Goal: Transaction & Acquisition: Obtain resource

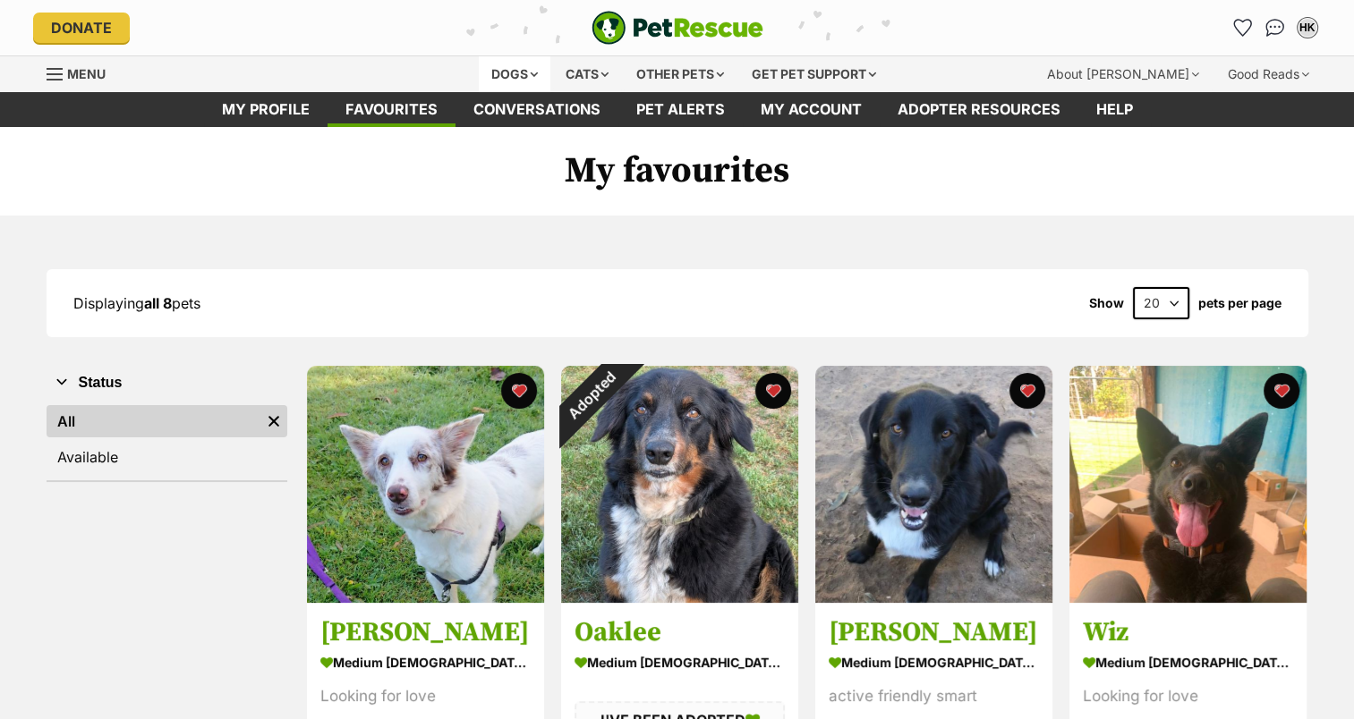
click at [528, 74] on div "Dogs" at bounding box center [515, 74] width 72 height 36
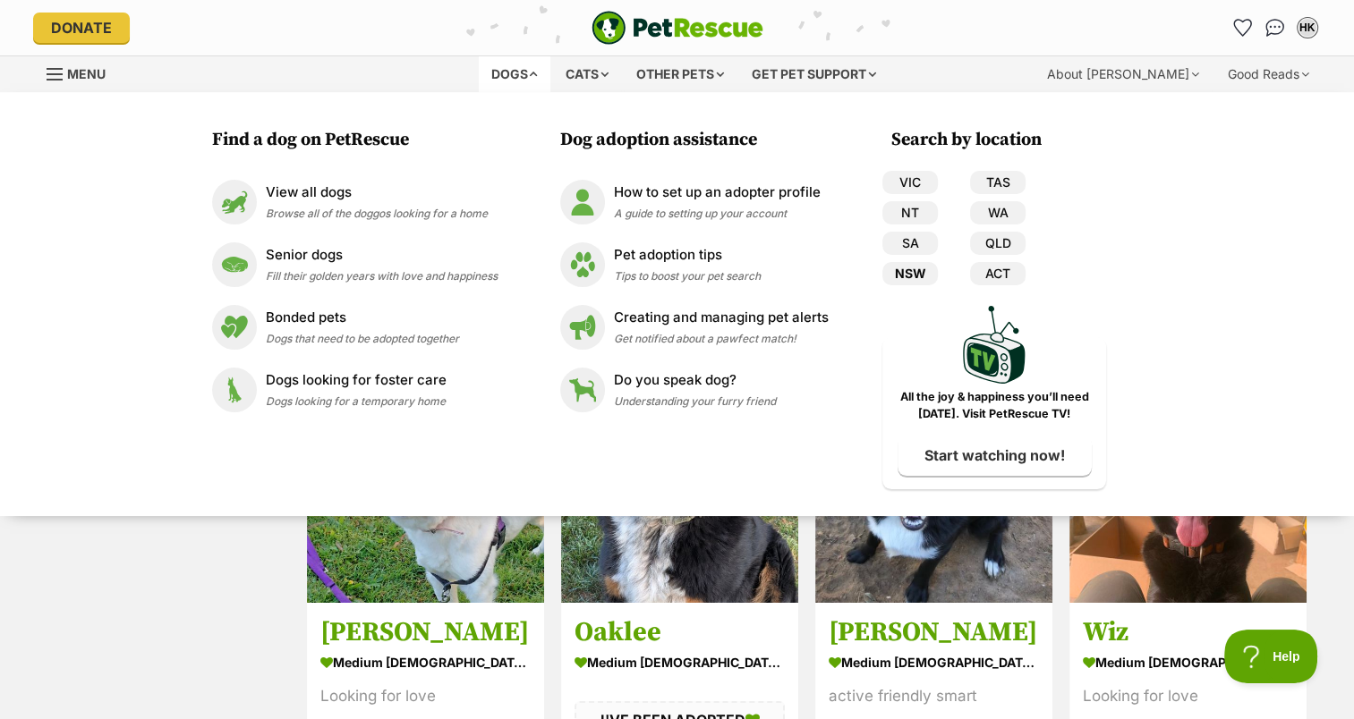
click at [902, 270] on link "NSW" at bounding box center [909, 273] width 55 height 23
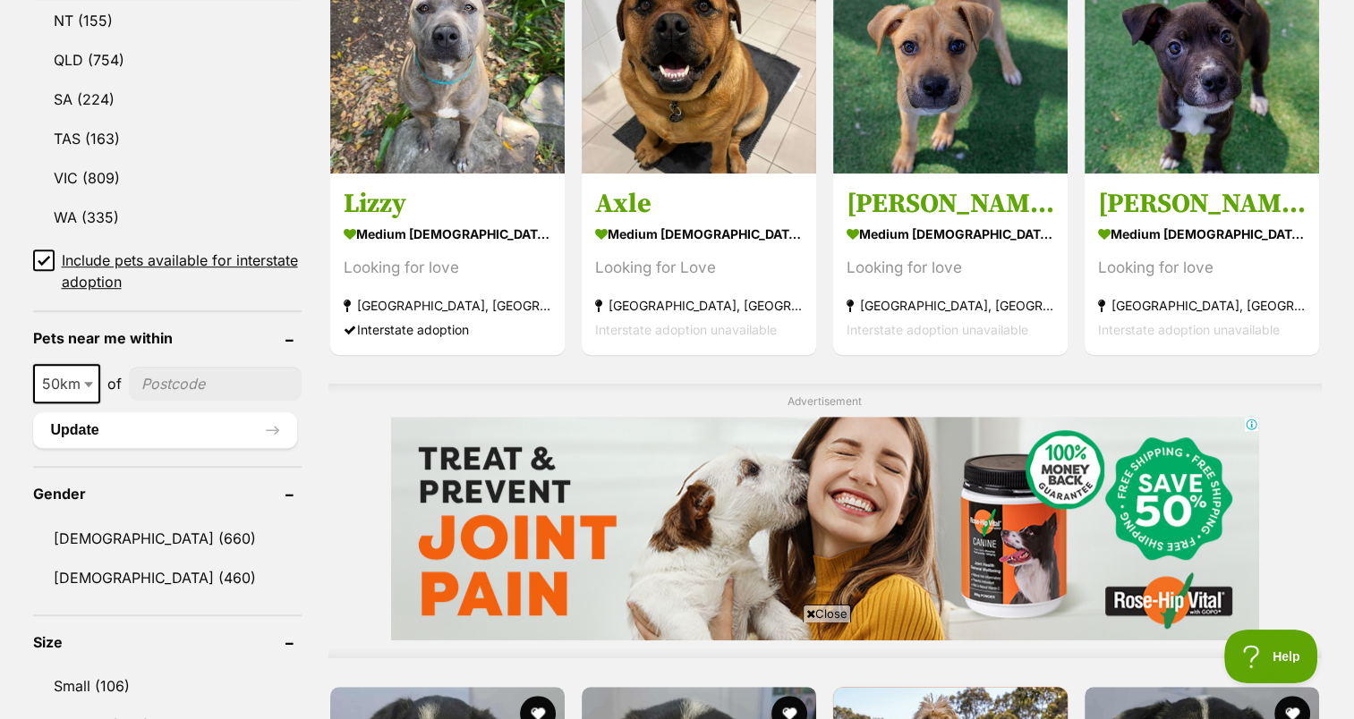
scroll to position [1084, 0]
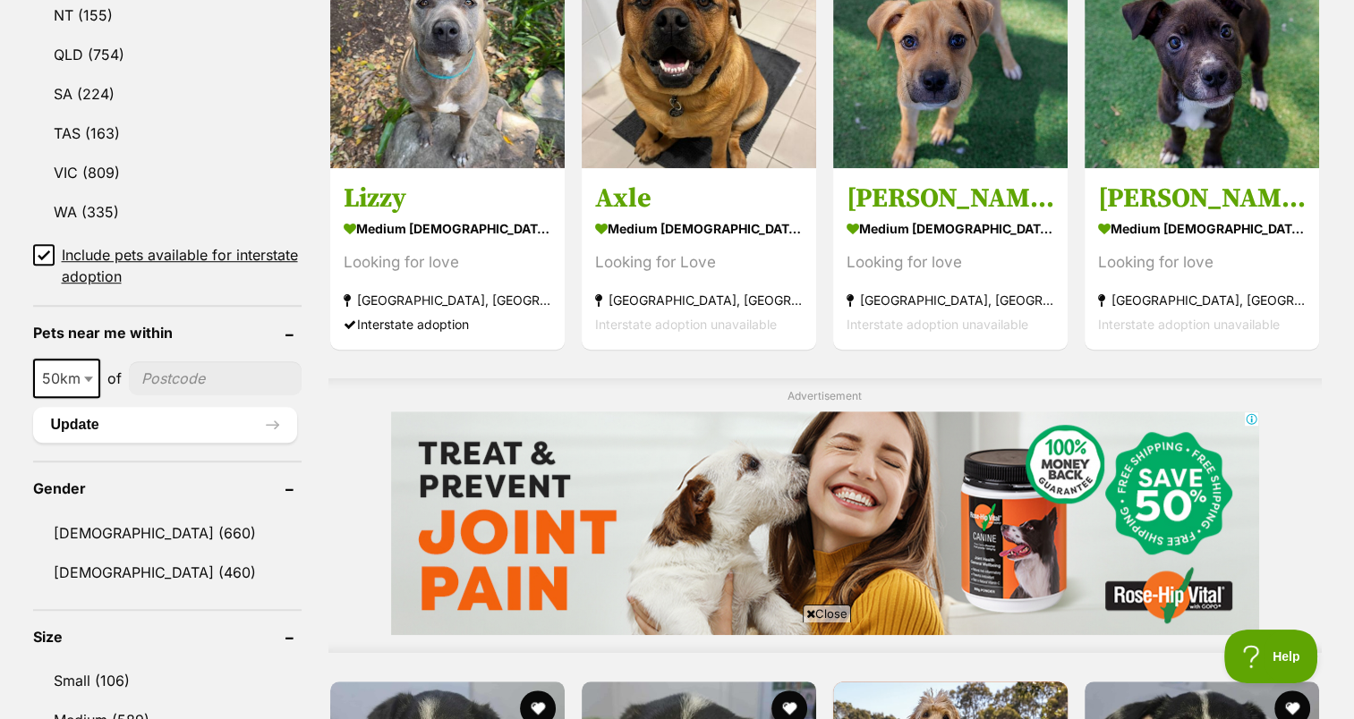
click at [205, 373] on input"] "postcode" at bounding box center [215, 378] width 173 height 34
type input"] "2490"
click at [61, 573] on link "Female (460)" at bounding box center [167, 573] width 268 height 38
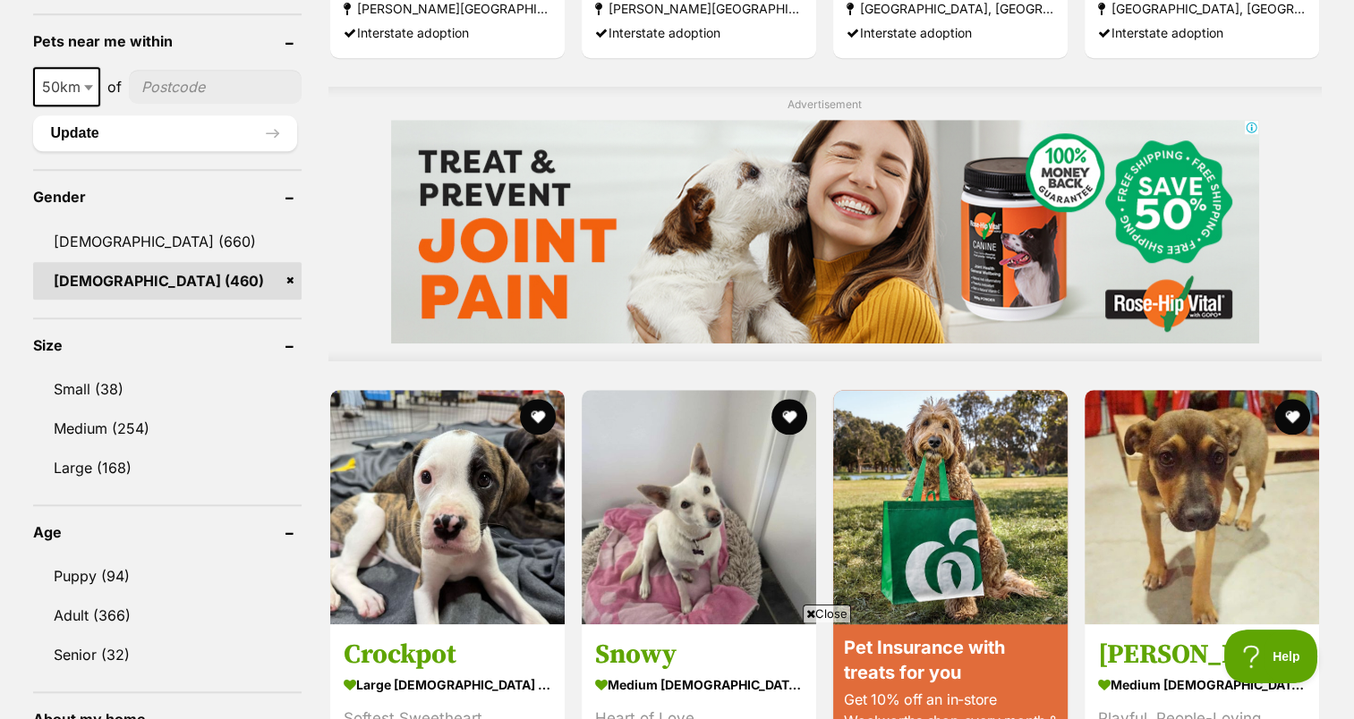
scroll to position [1423, 0]
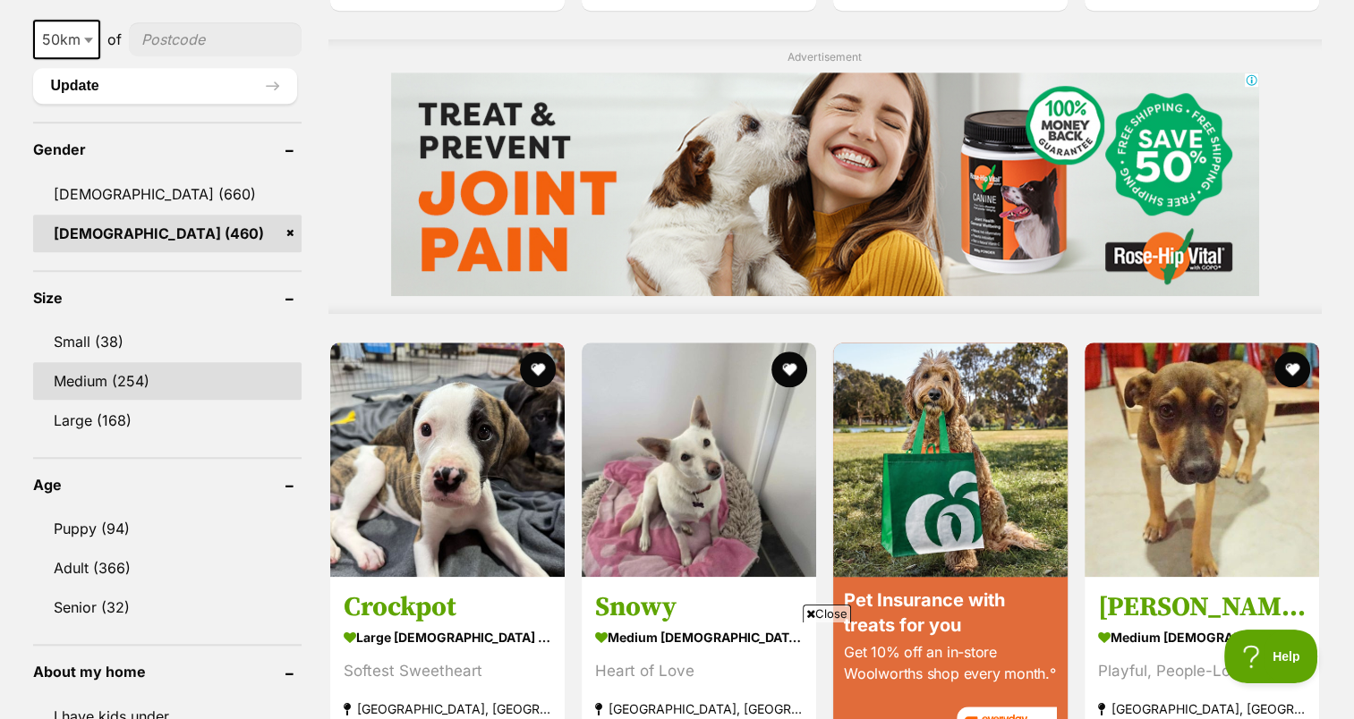
click at [129, 379] on link "Medium (254)" at bounding box center [167, 381] width 268 height 38
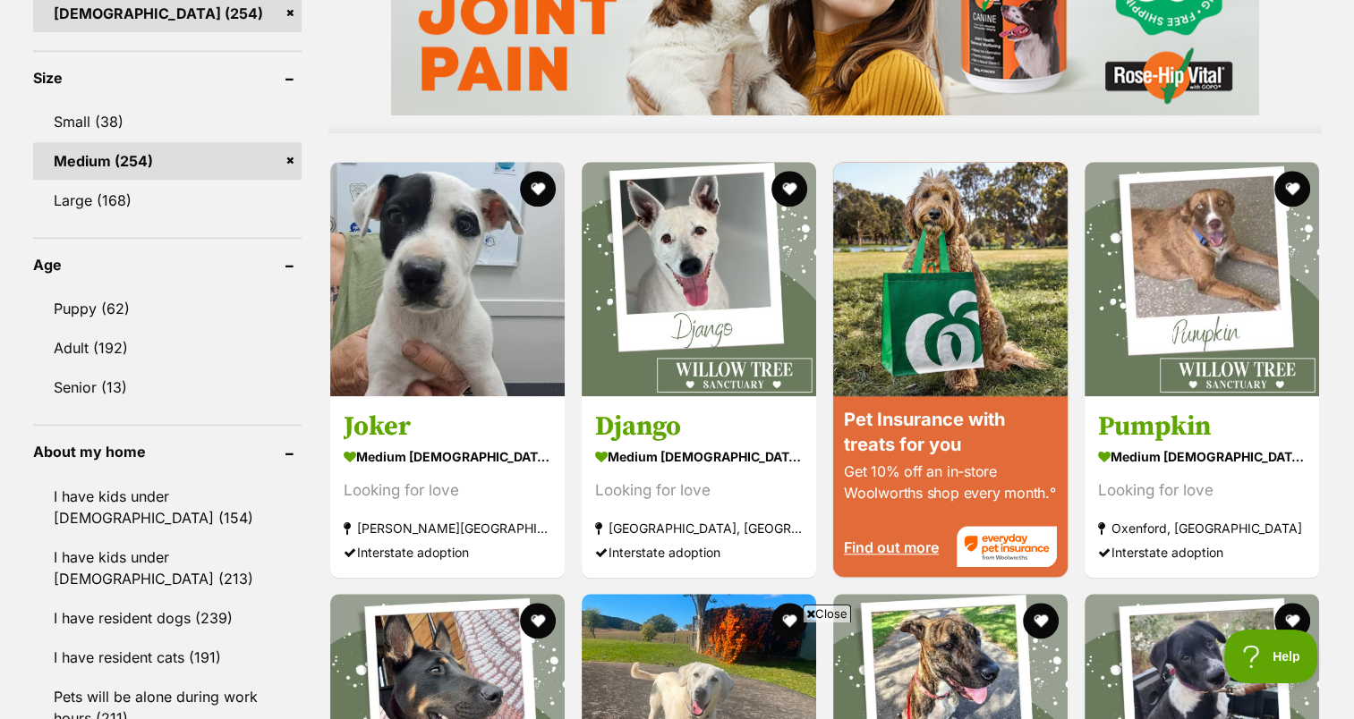
scroll to position [1610, 0]
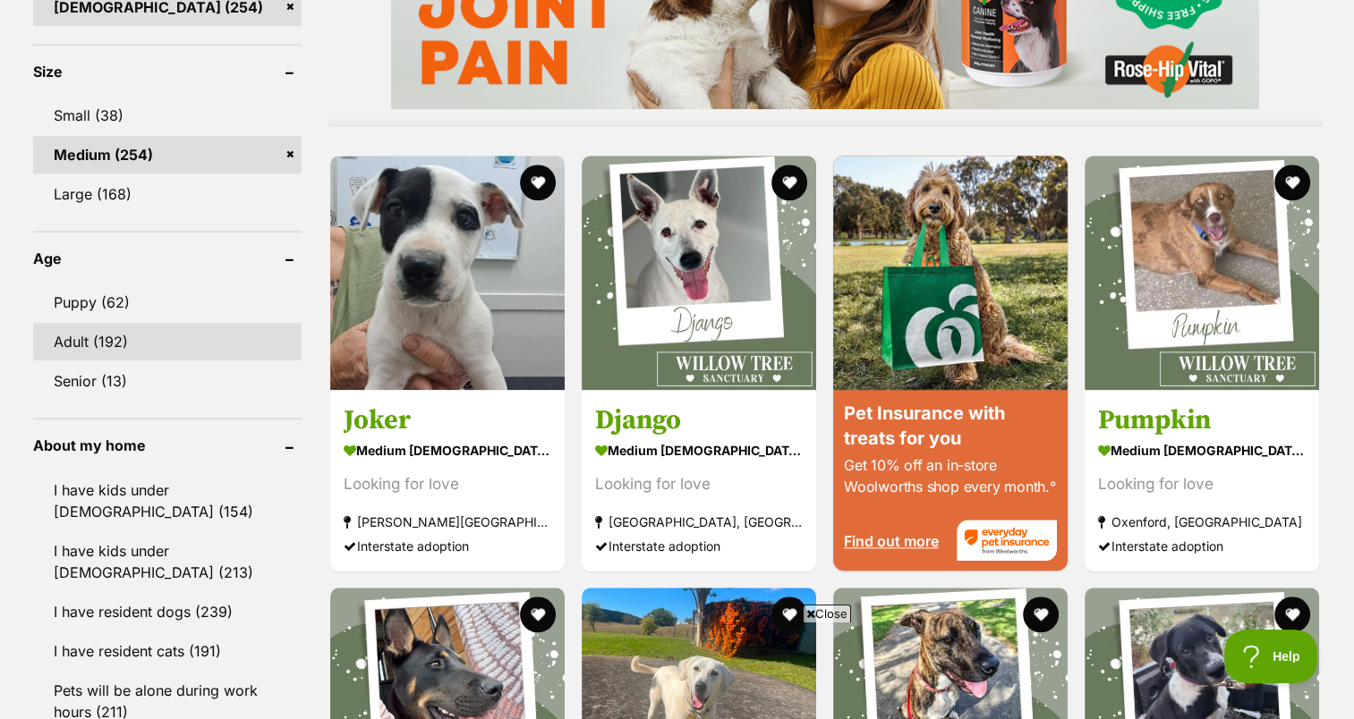
click at [113, 341] on link "Adult (192)" at bounding box center [167, 342] width 268 height 38
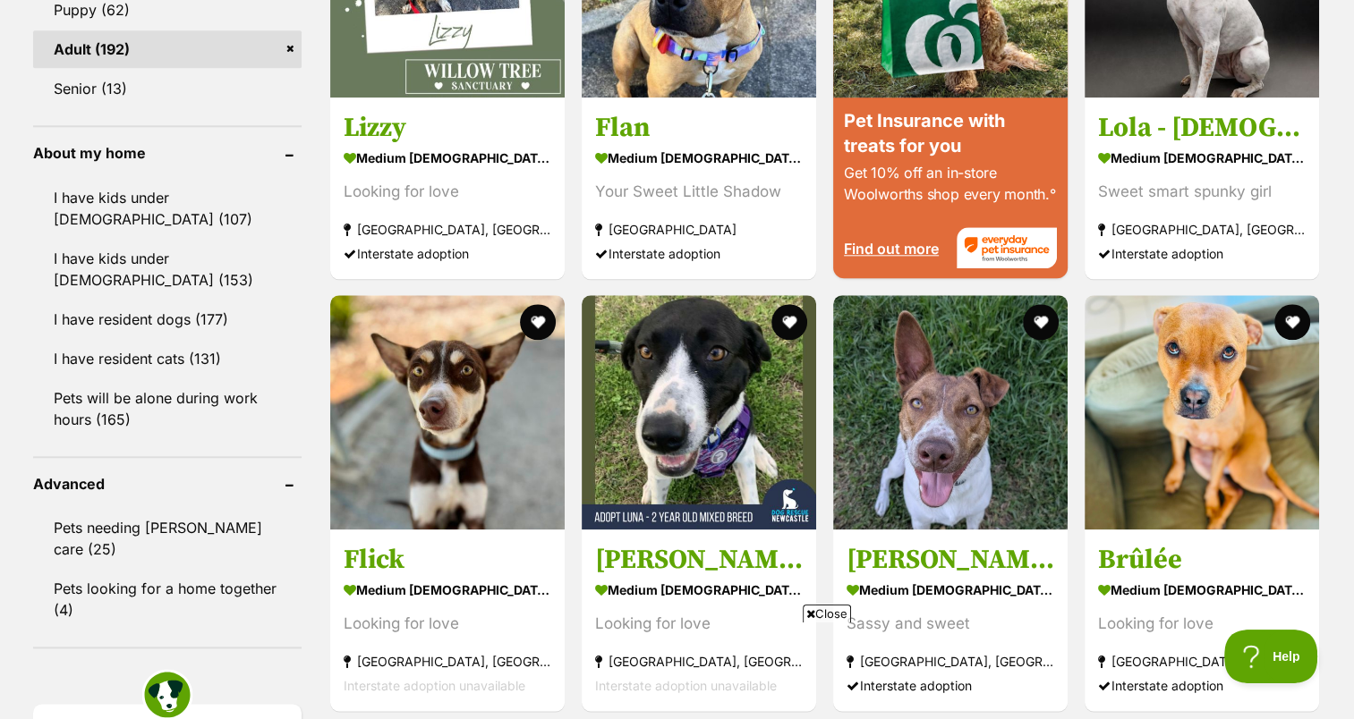
scroll to position [1912, 0]
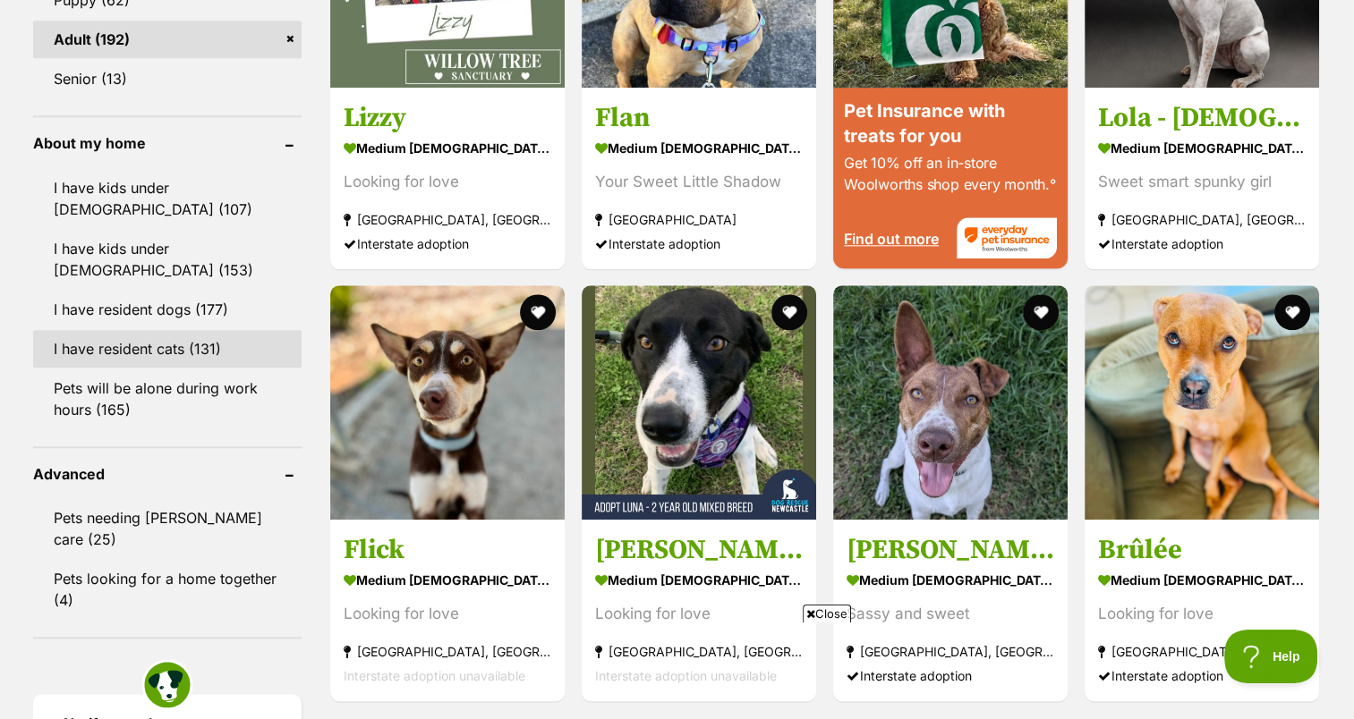
click at [193, 353] on link "I have resident cats (131)" at bounding box center [167, 349] width 268 height 38
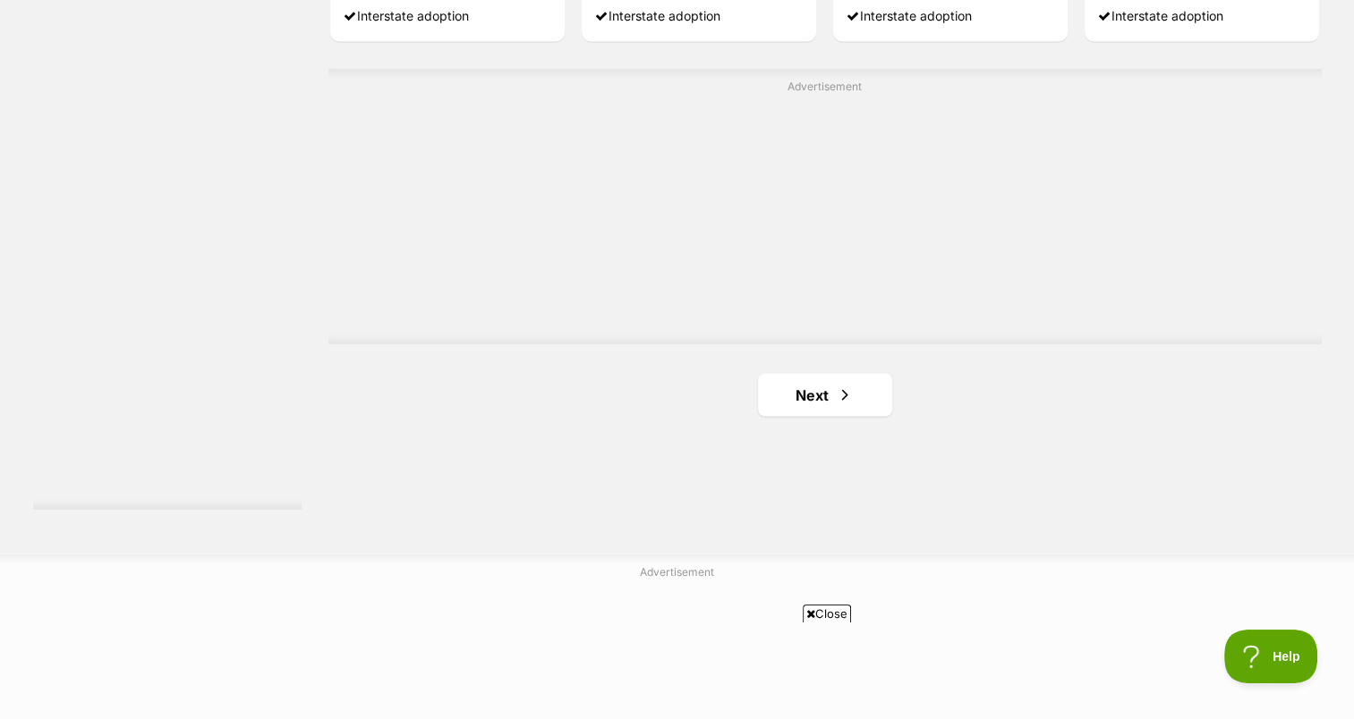
scroll to position [3221, 0]
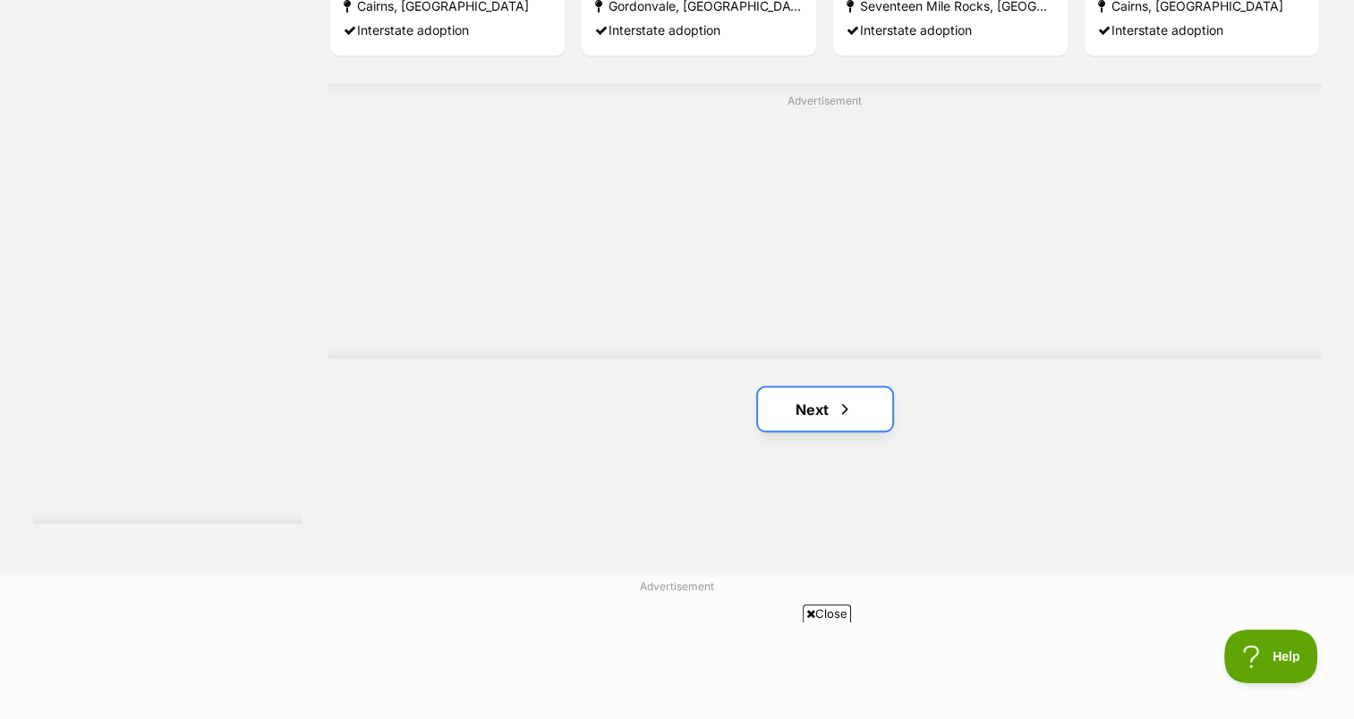
click at [800, 387] on link "Next" at bounding box center [825, 408] width 134 height 43
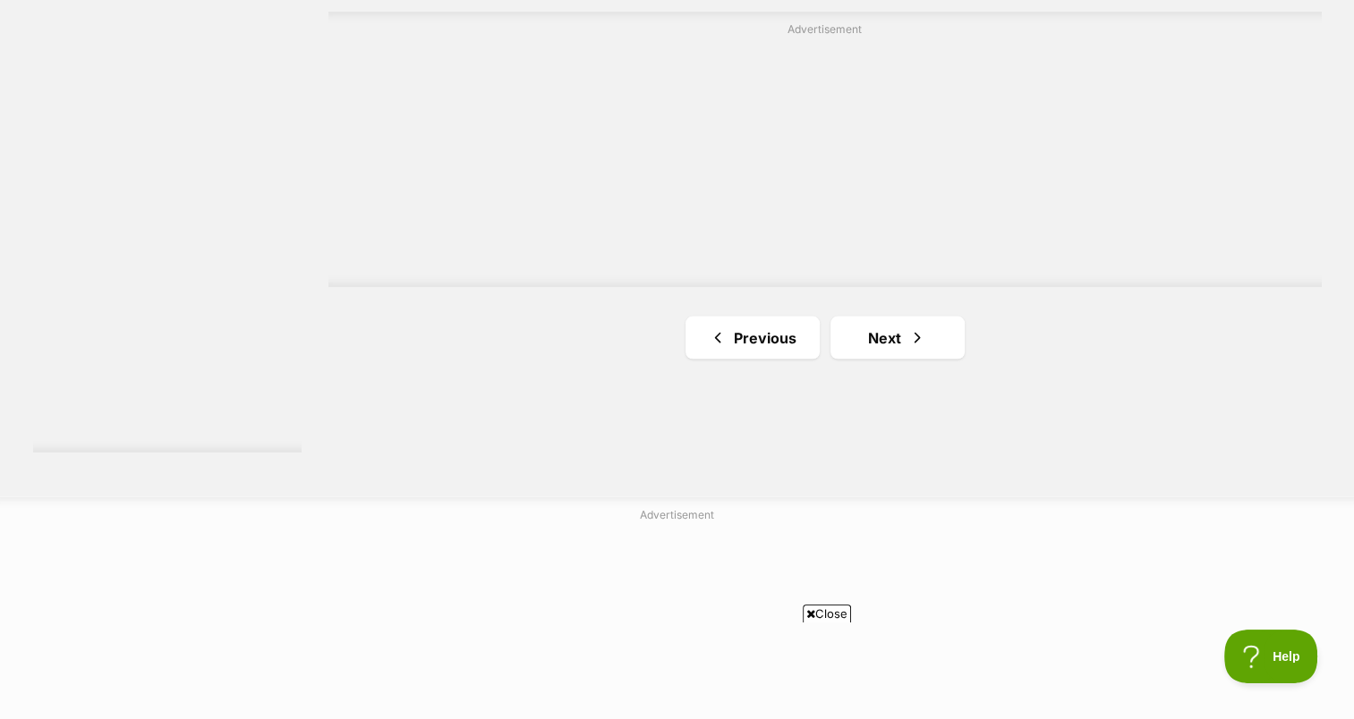
scroll to position [3328, 0]
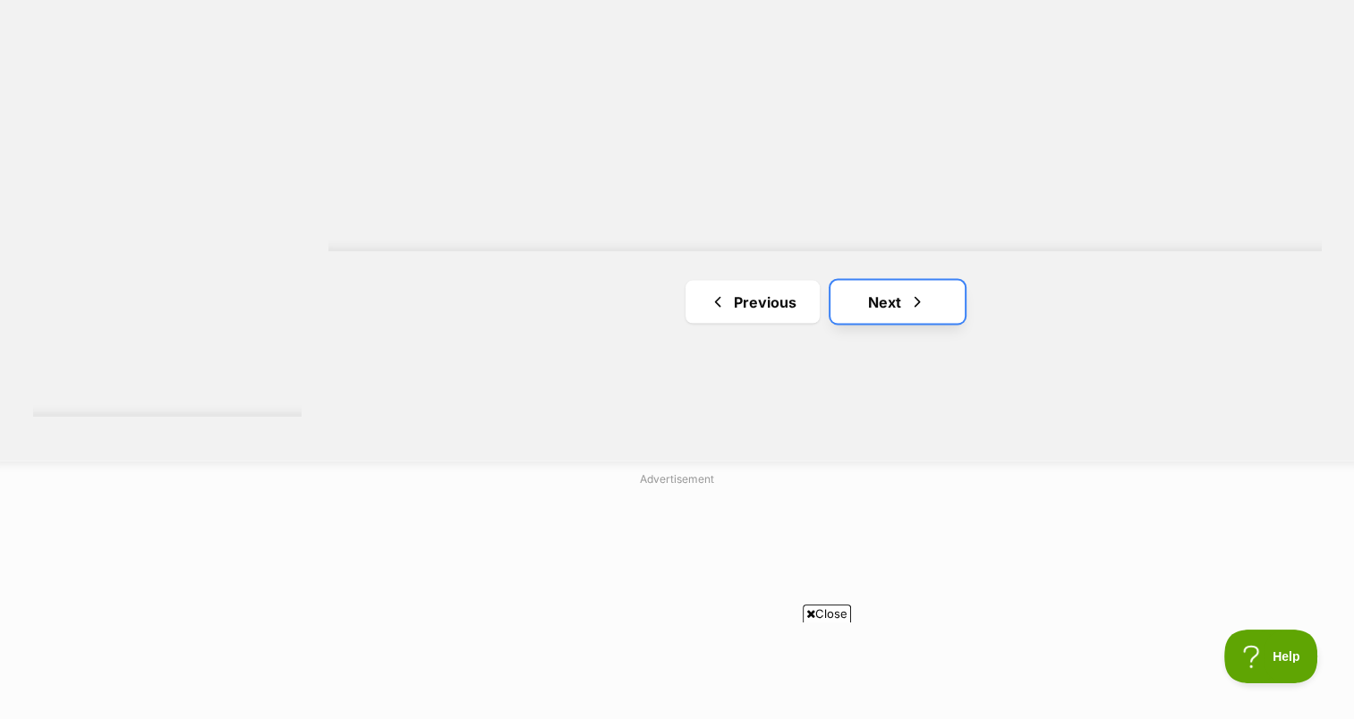
click at [874, 280] on link "Next" at bounding box center [897, 301] width 134 height 43
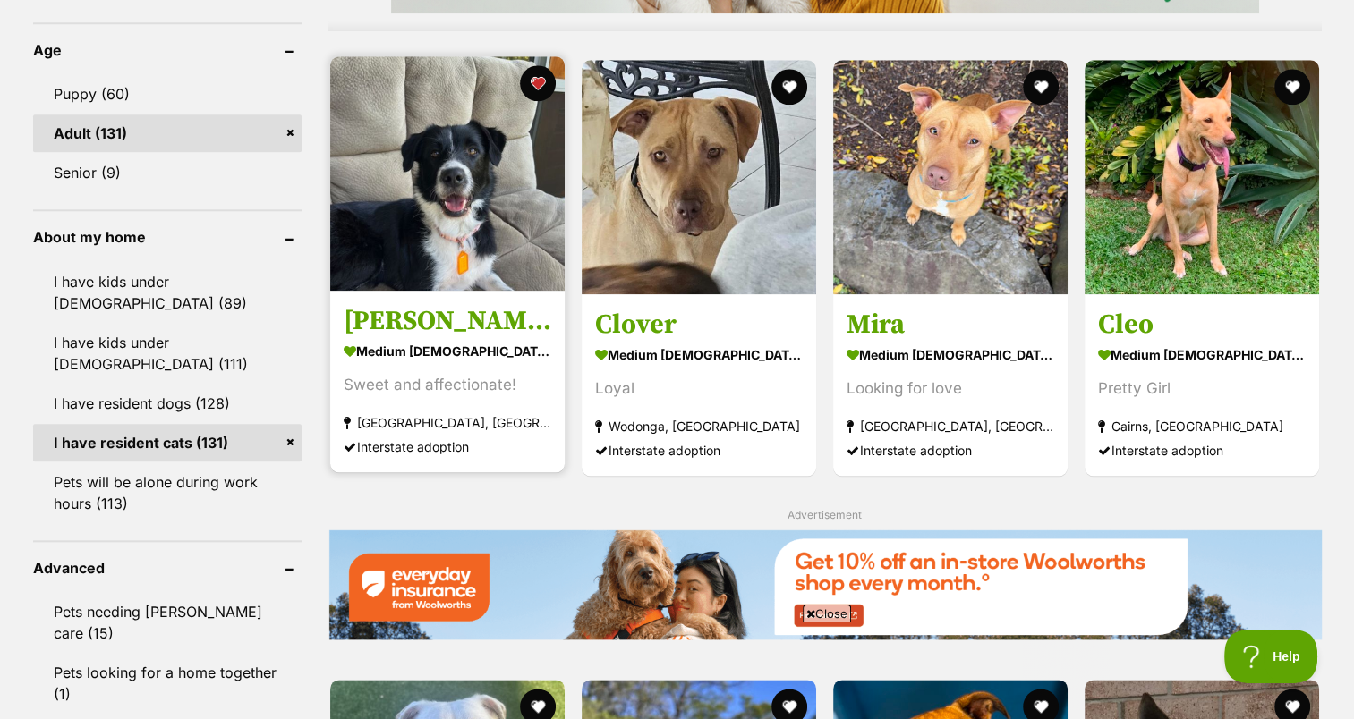
click at [439, 123] on img at bounding box center [447, 173] width 234 height 234
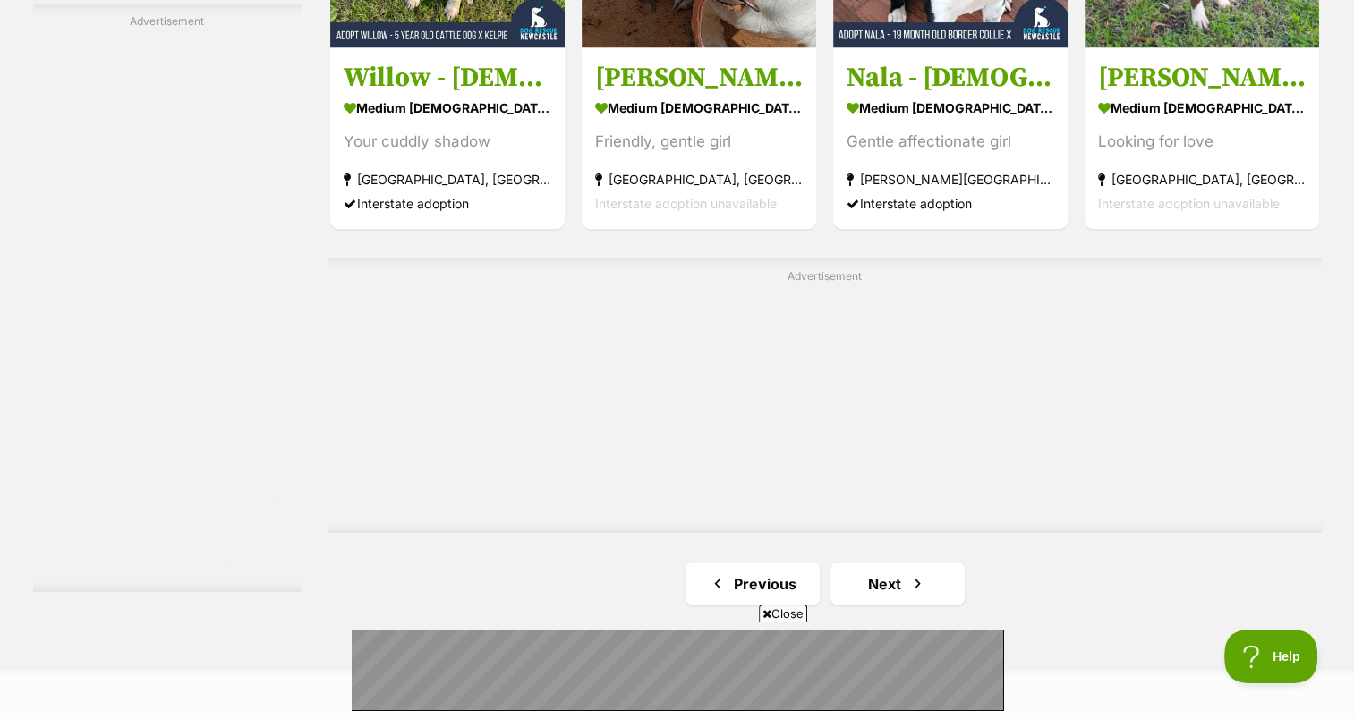
scroll to position [3257, 0]
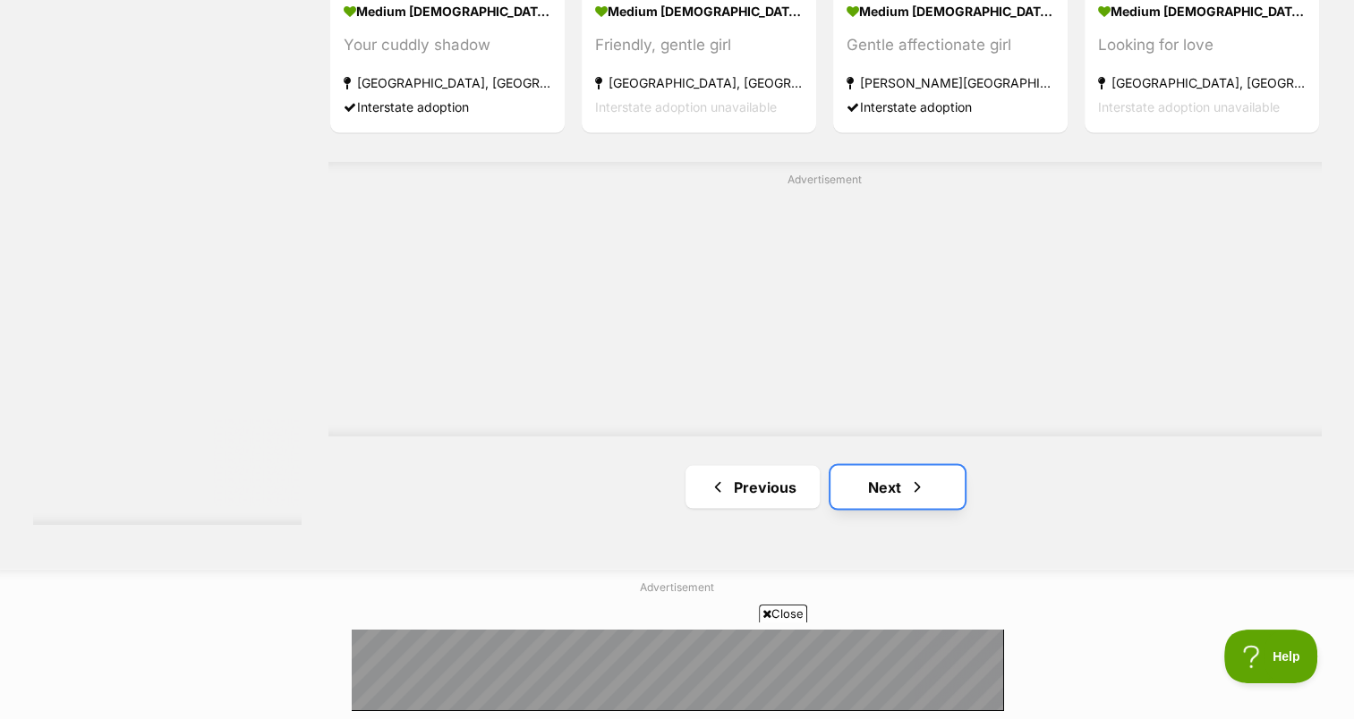
click at [913, 476] on span "Next page" at bounding box center [917, 486] width 18 height 21
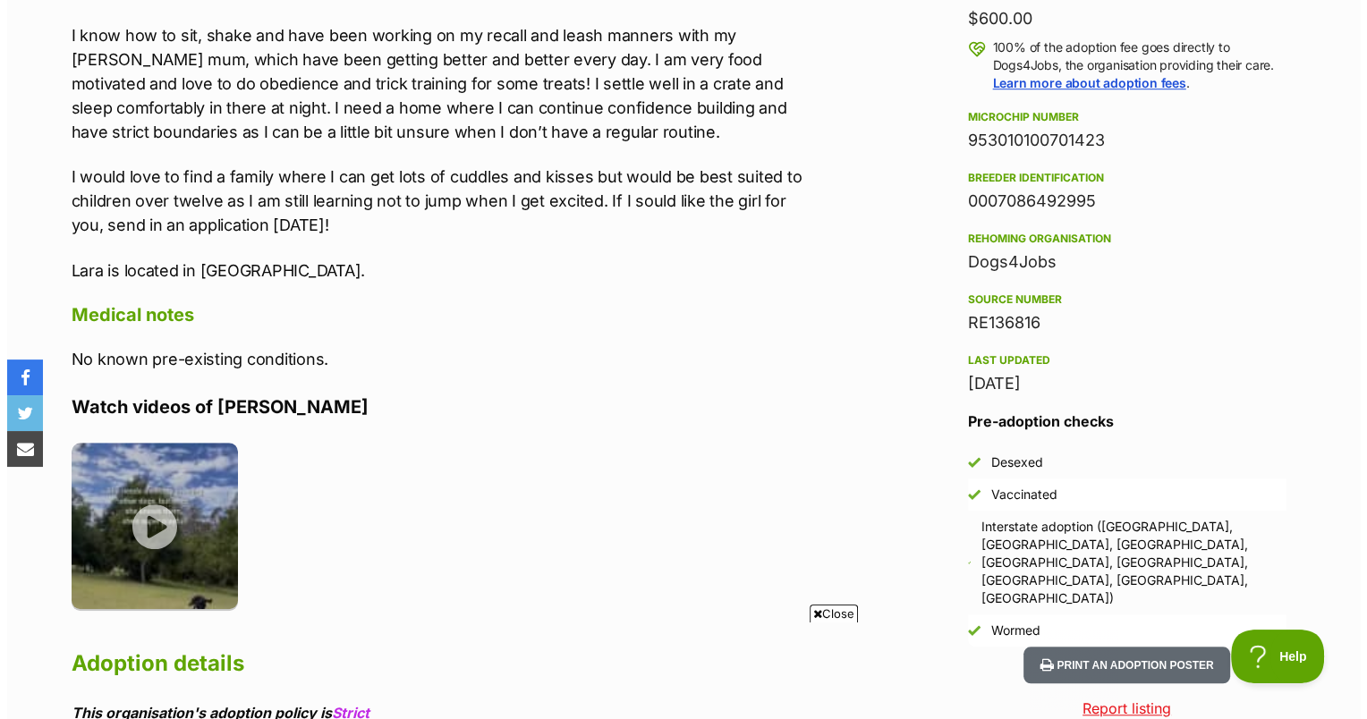
scroll to position [1288, 0]
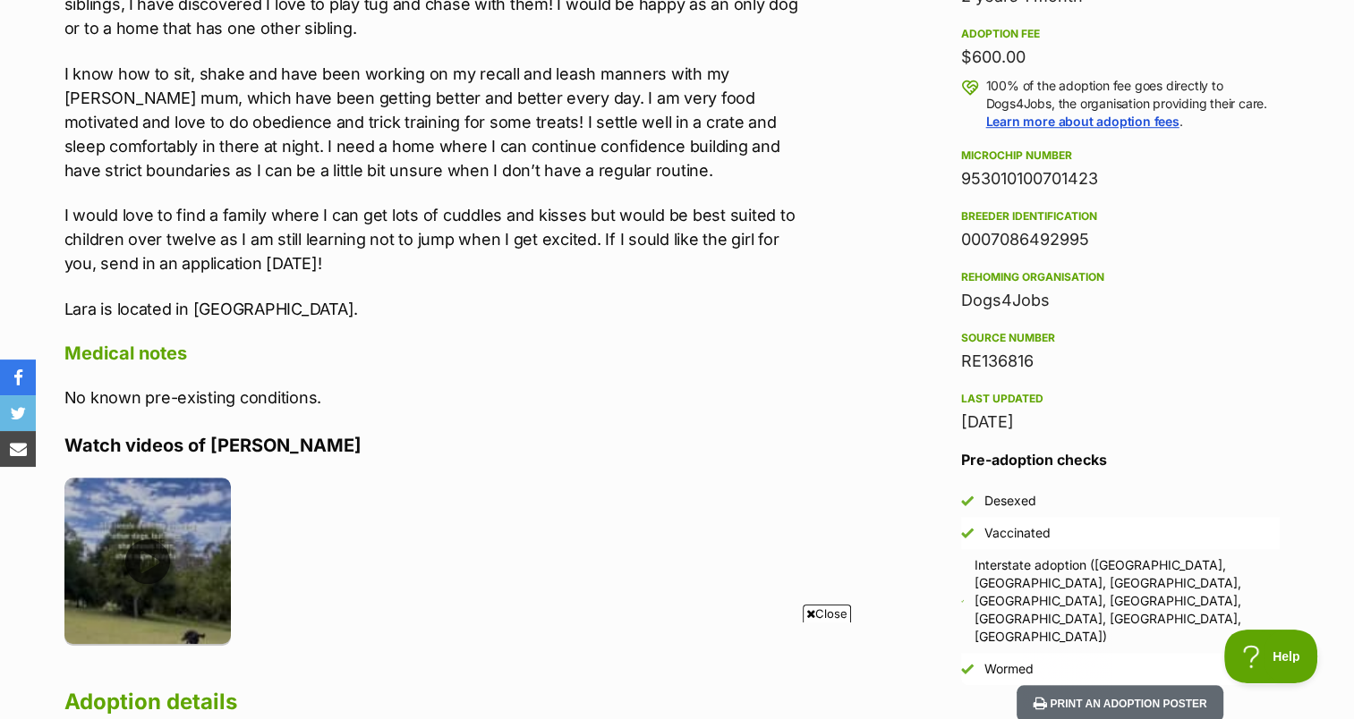
click at [125, 551] on img at bounding box center [147, 561] width 167 height 167
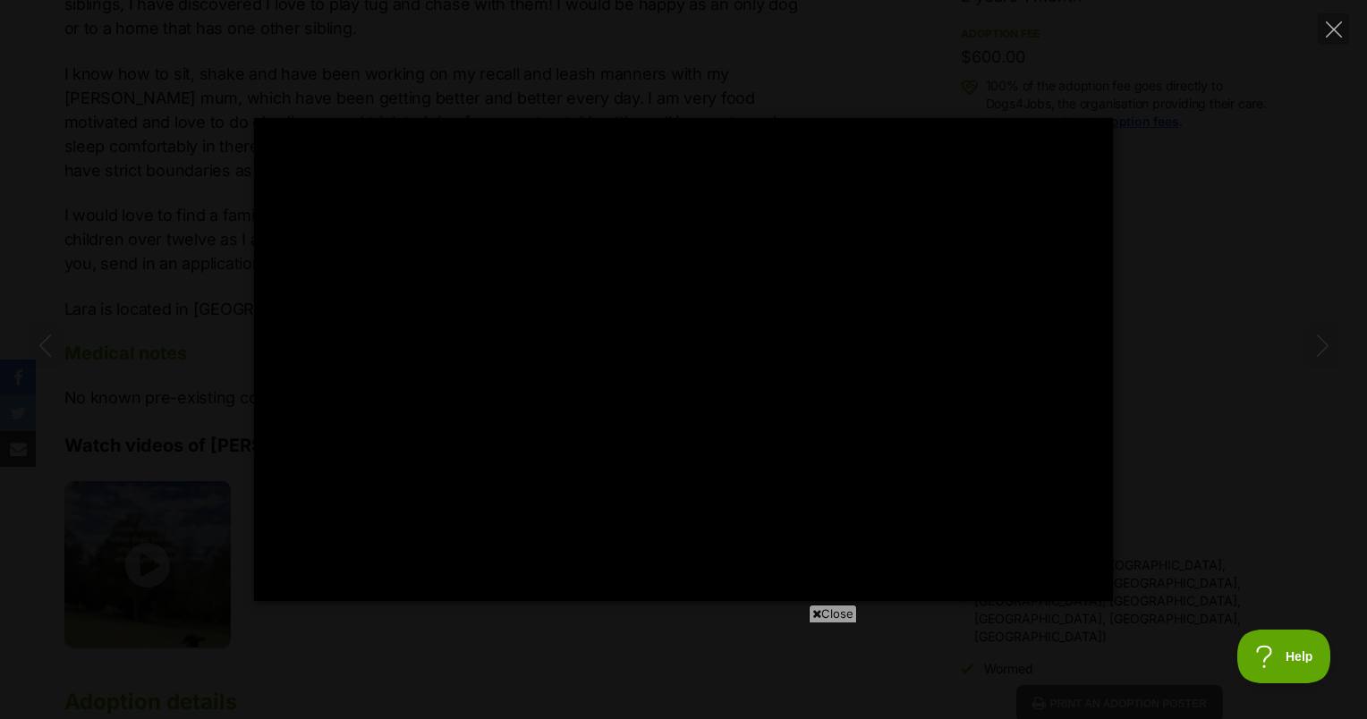
scroll to position [0, 0]
type input "100"
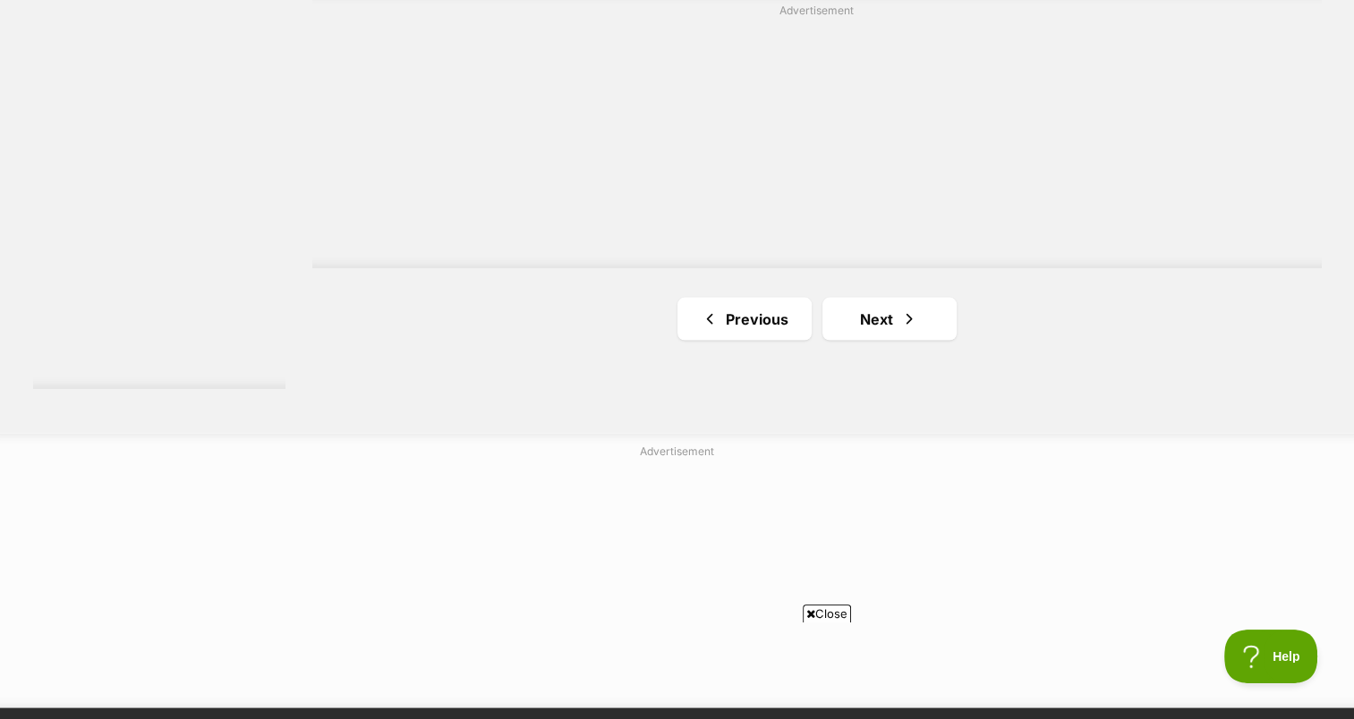
scroll to position [3400, 0]
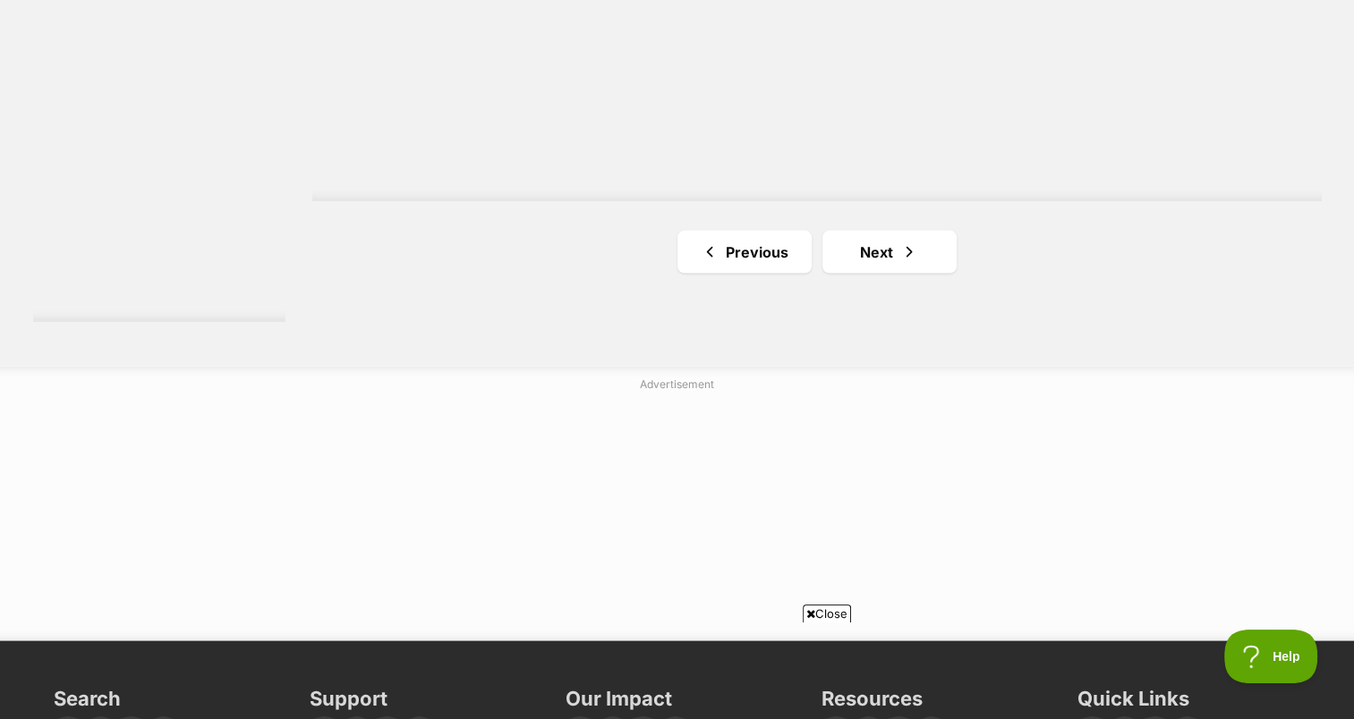
click at [815, 231] on ul "Previous Next" at bounding box center [816, 252] width 1009 height 43
click at [846, 231] on link "Next" at bounding box center [889, 252] width 134 height 43
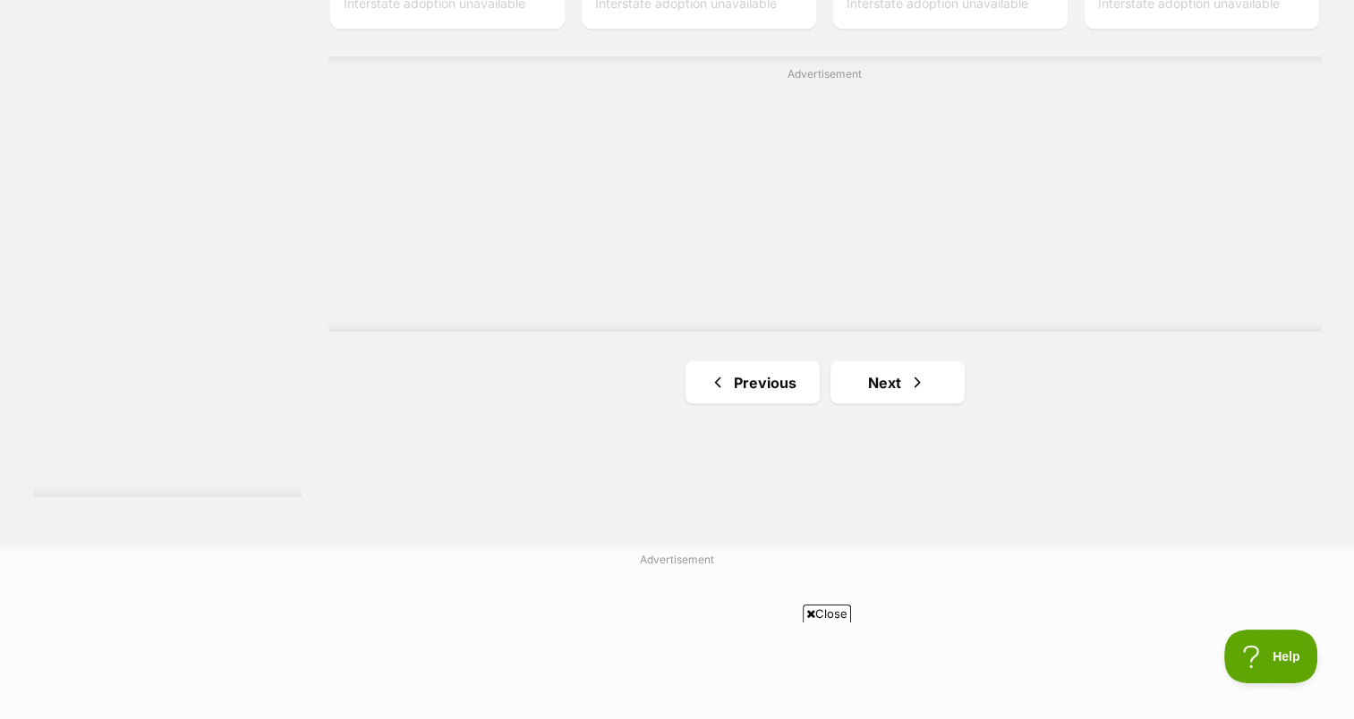
scroll to position [3293, 0]
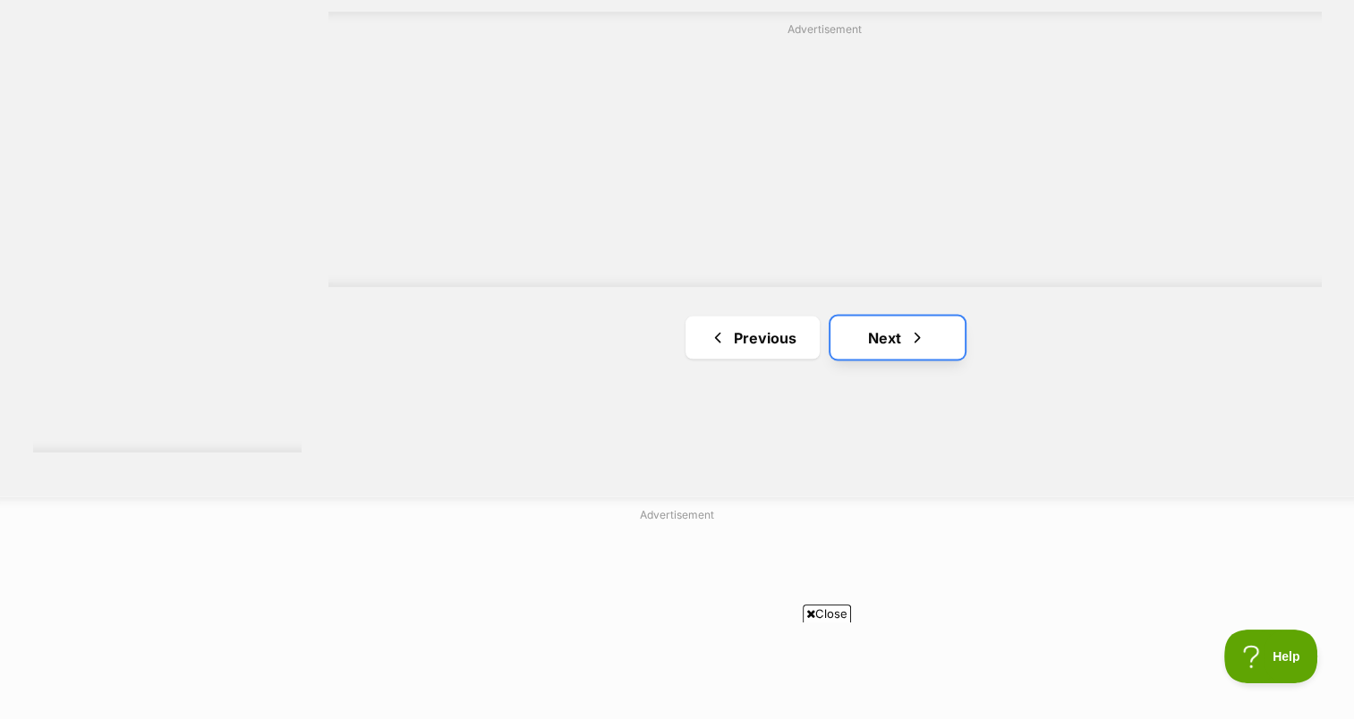
click at [888, 316] on link "Next" at bounding box center [897, 337] width 134 height 43
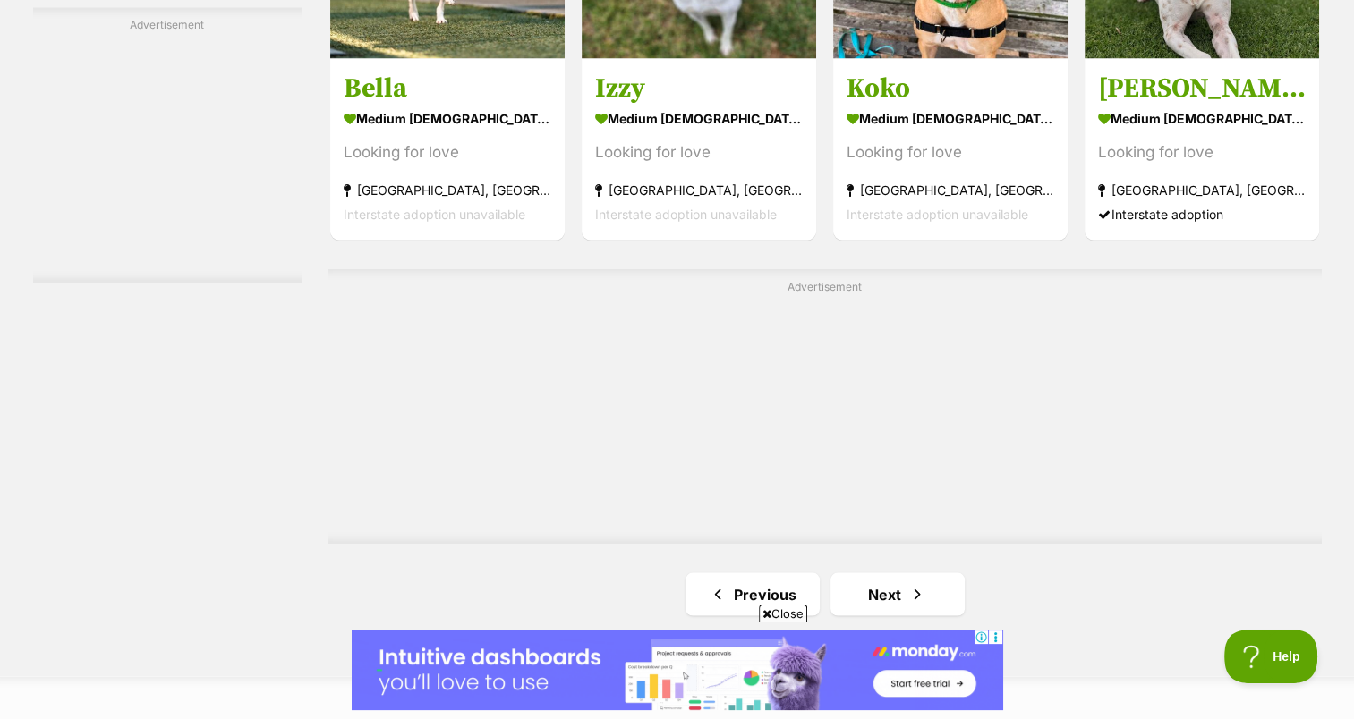
scroll to position [3185, 0]
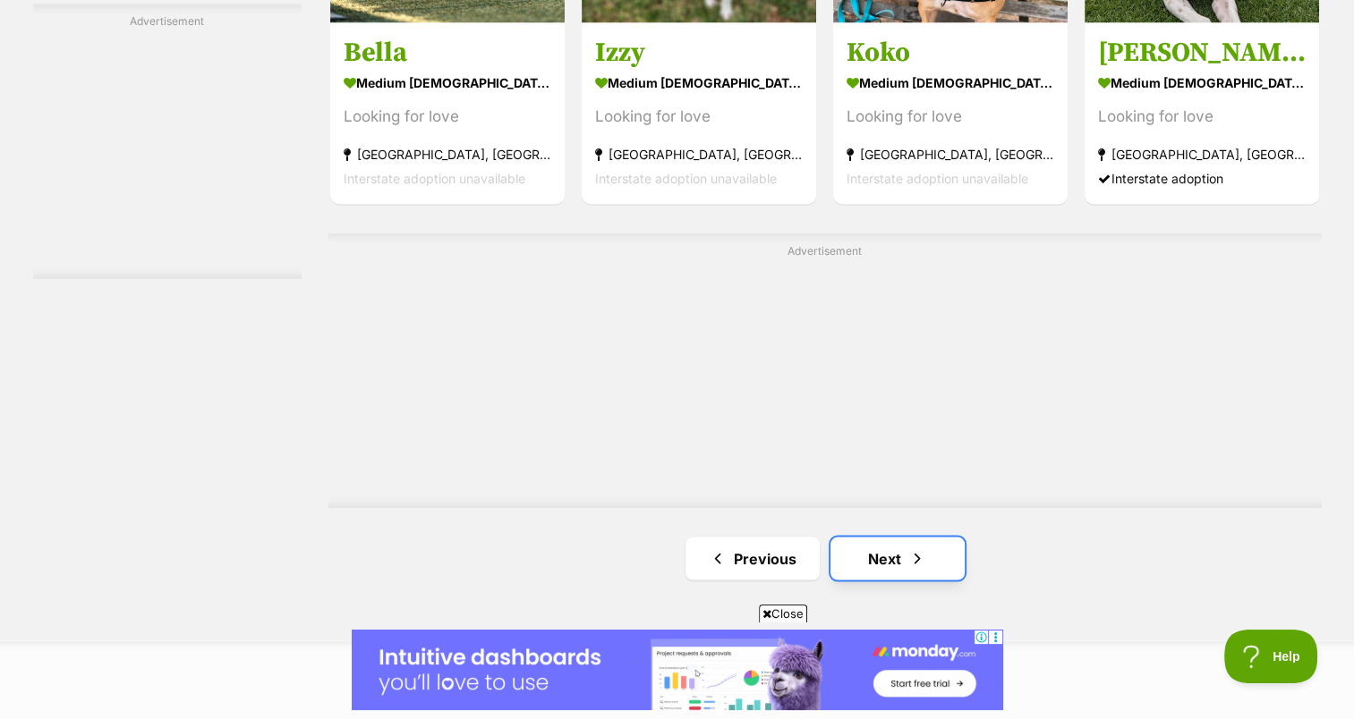
click at [905, 537] on link "Next" at bounding box center [897, 558] width 134 height 43
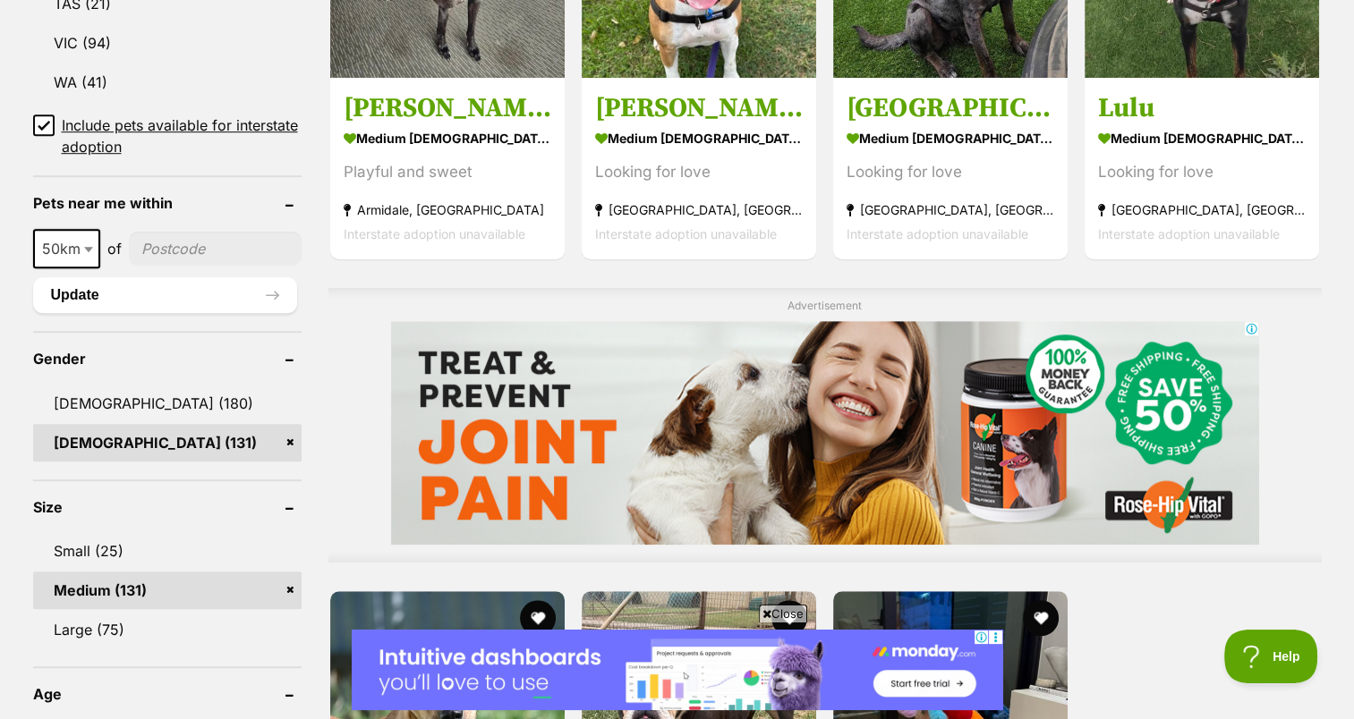
scroll to position [1193, 0]
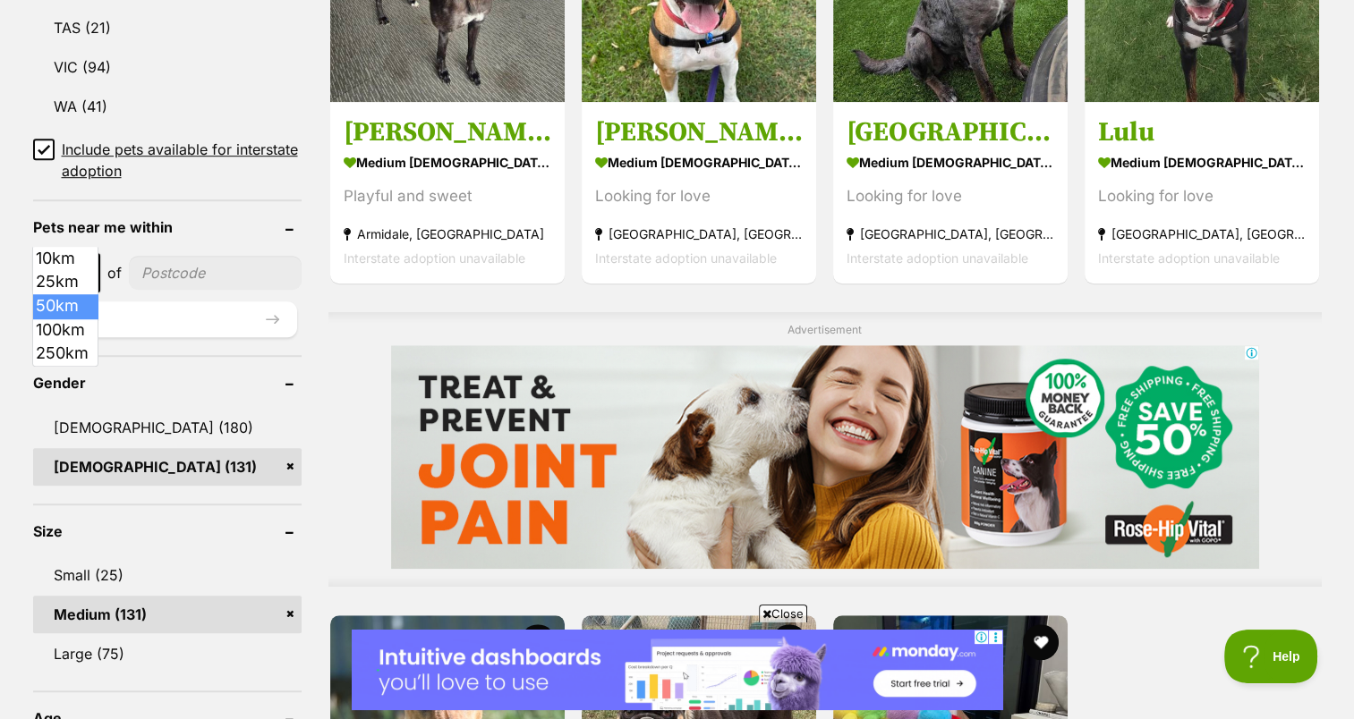
click at [87, 271] on b at bounding box center [88, 273] width 9 height 5
select select "250"
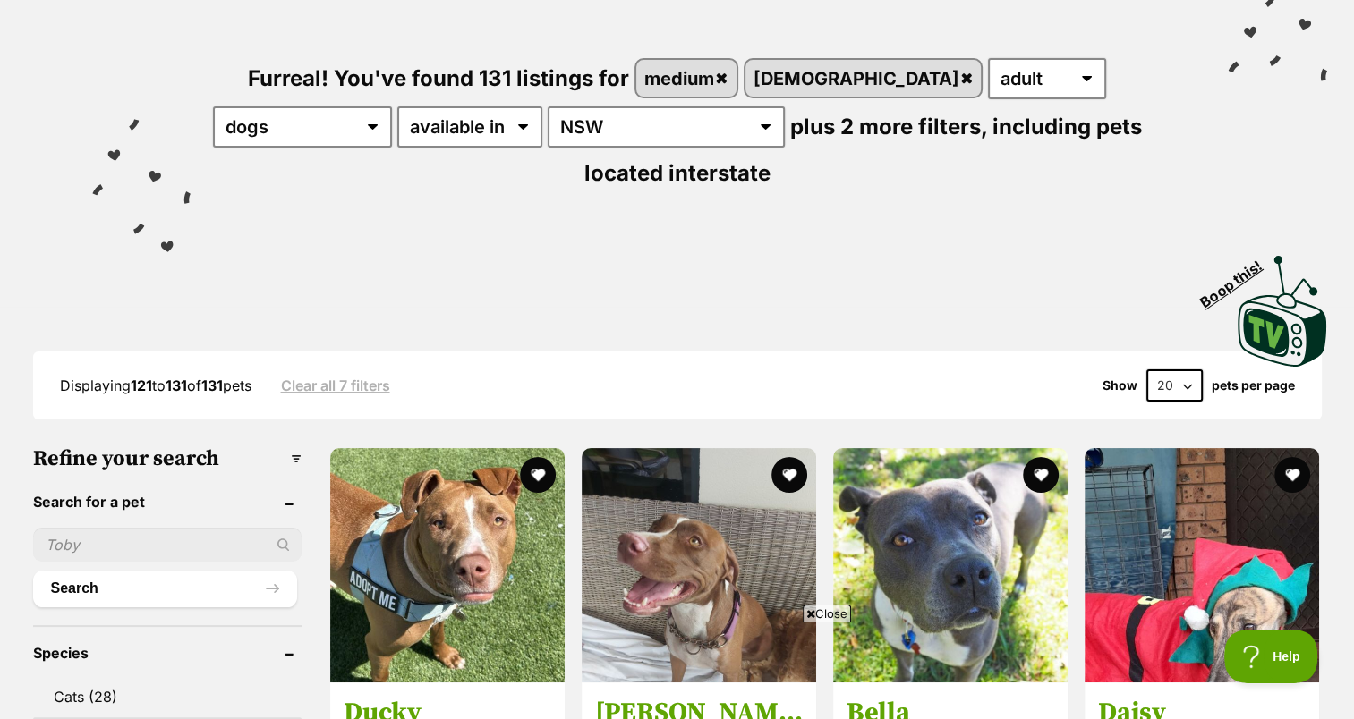
scroll to position [0, 0]
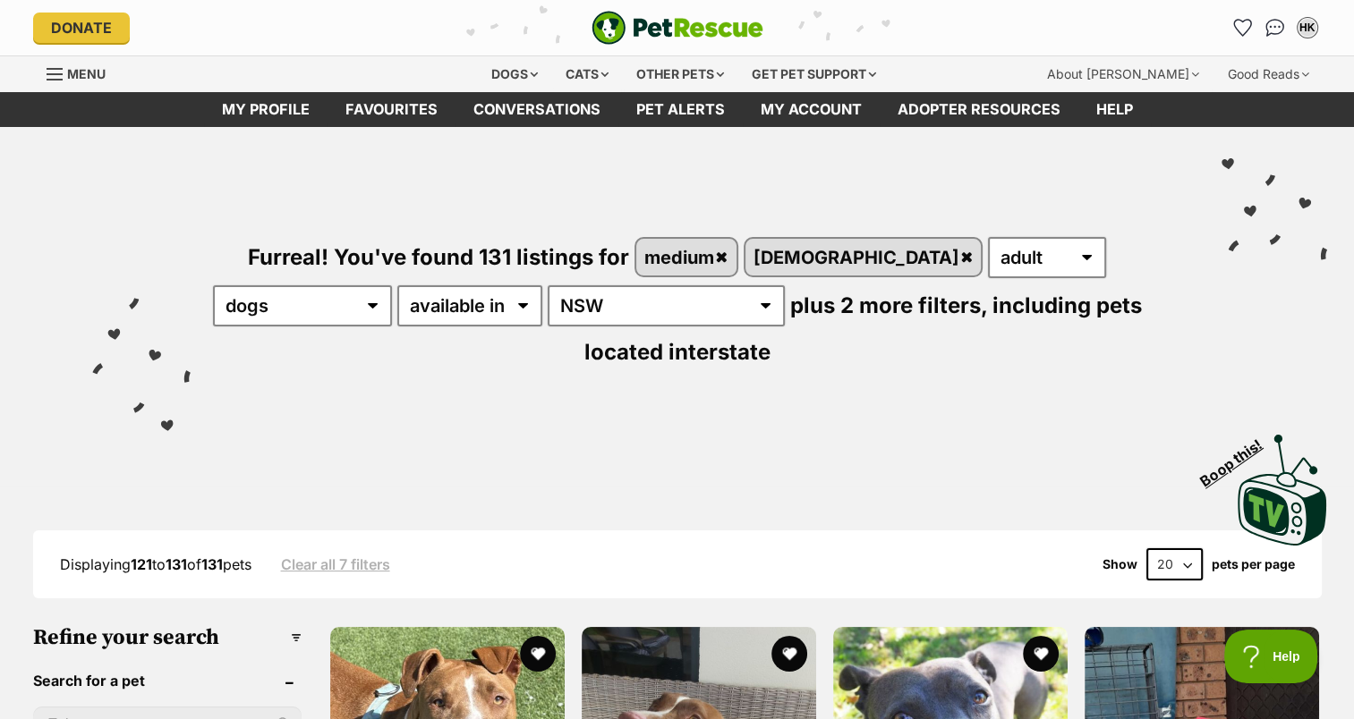
click at [1186, 548] on select "20 40 60" at bounding box center [1174, 564] width 56 height 32
select select "60"
click at [1146, 548] on select "20 40 60" at bounding box center [1174, 564] width 56 height 32
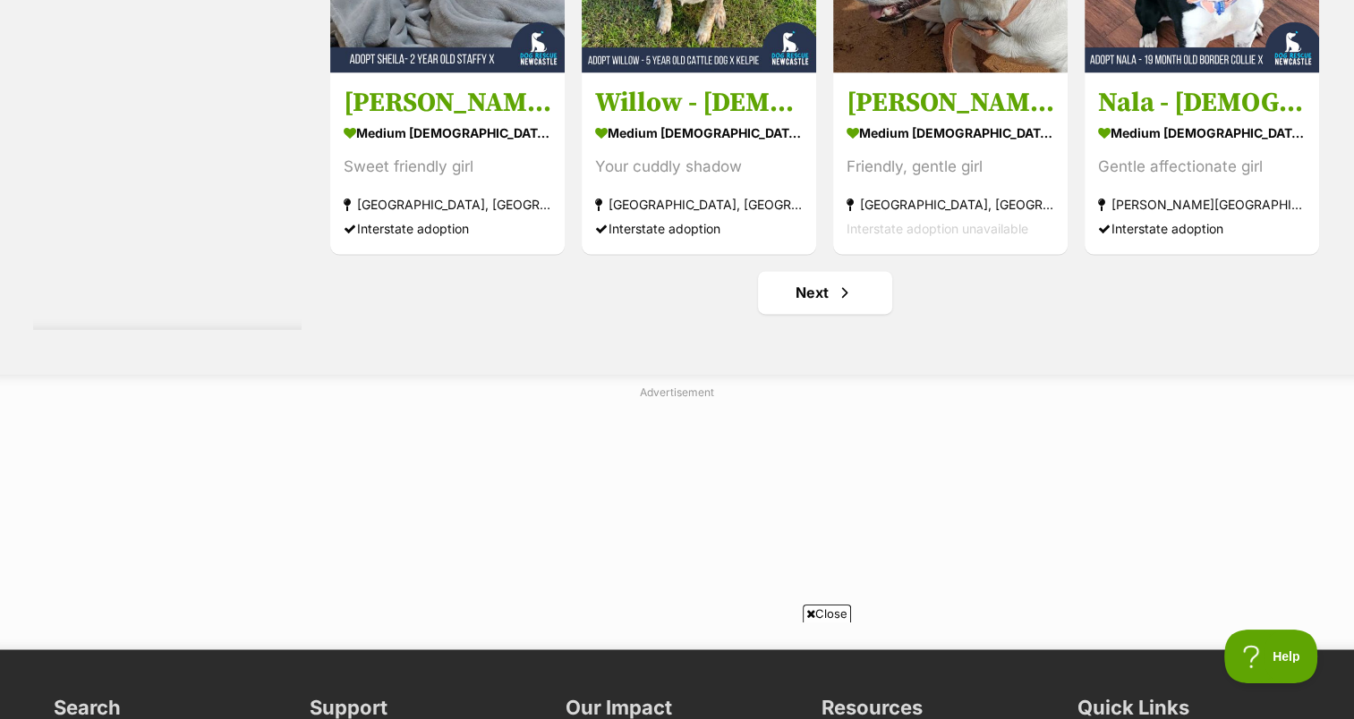
scroll to position [9592, 0]
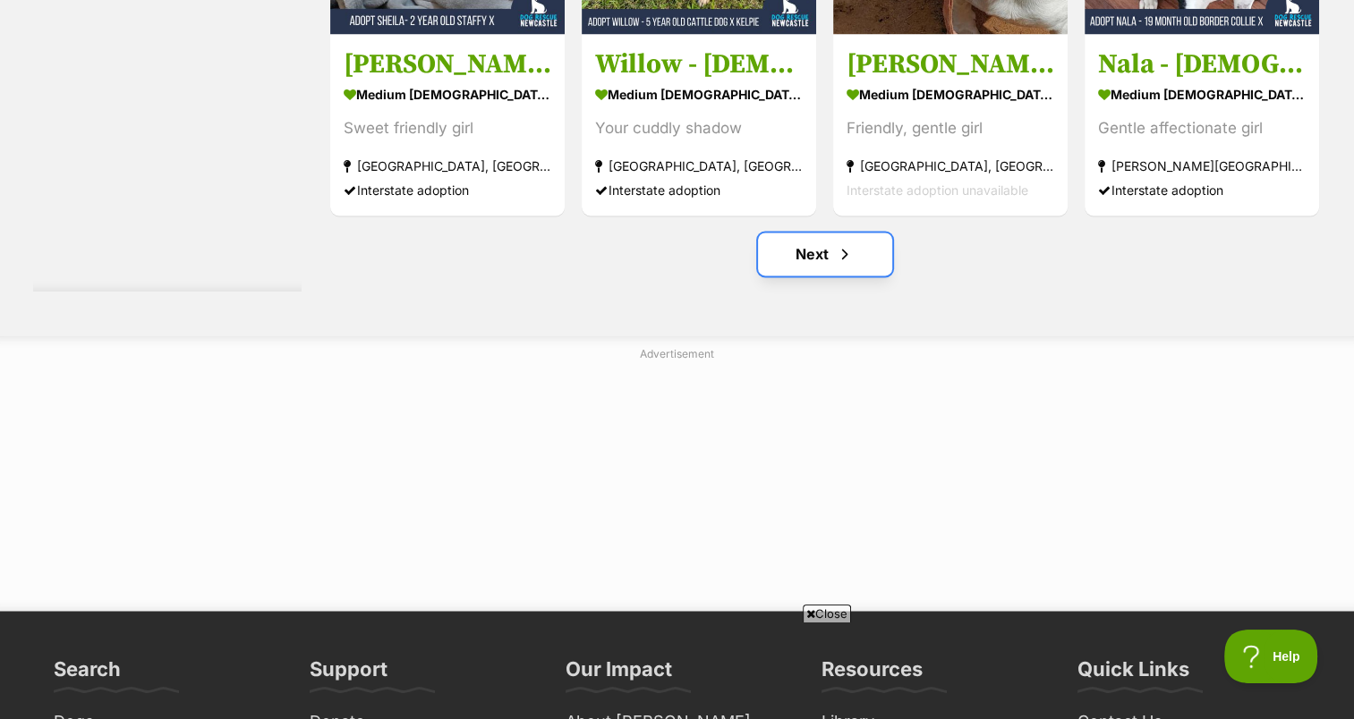
click at [798, 233] on link "Next" at bounding box center [825, 254] width 134 height 43
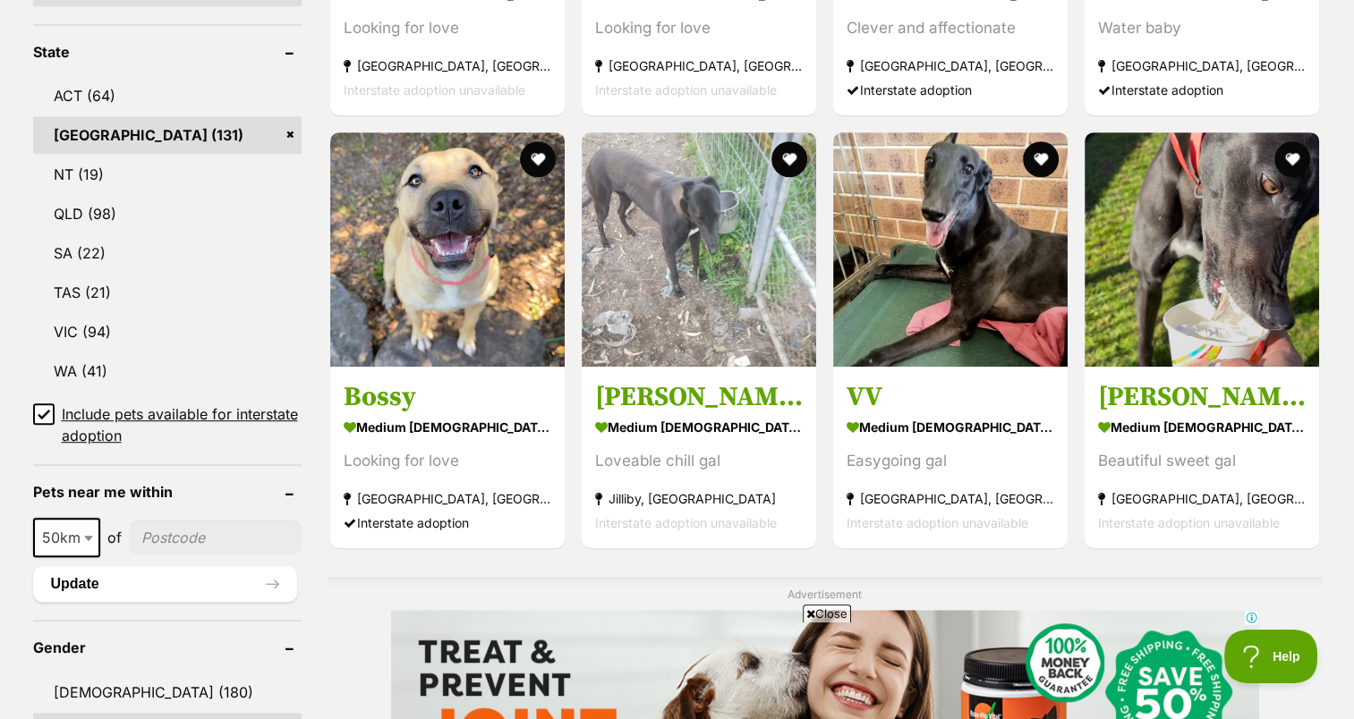
scroll to position [897, 0]
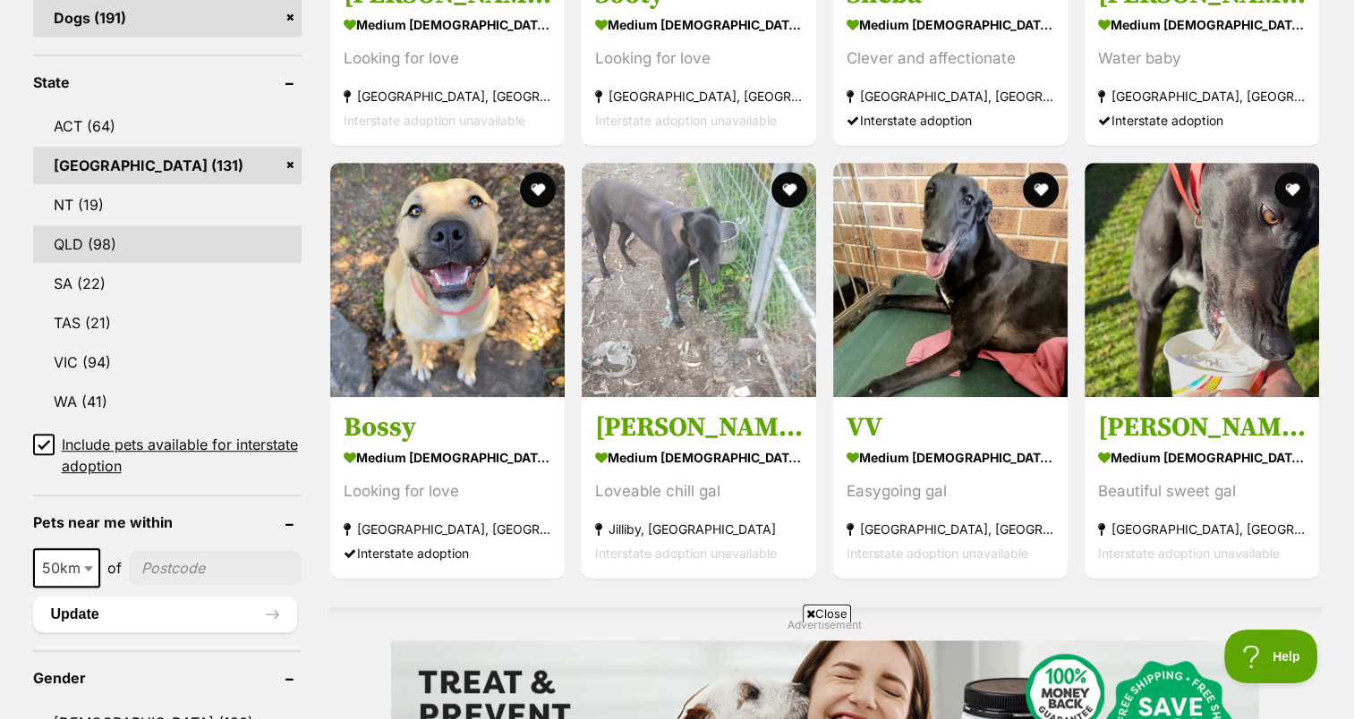
click at [125, 225] on link "QLD (98)" at bounding box center [167, 244] width 268 height 38
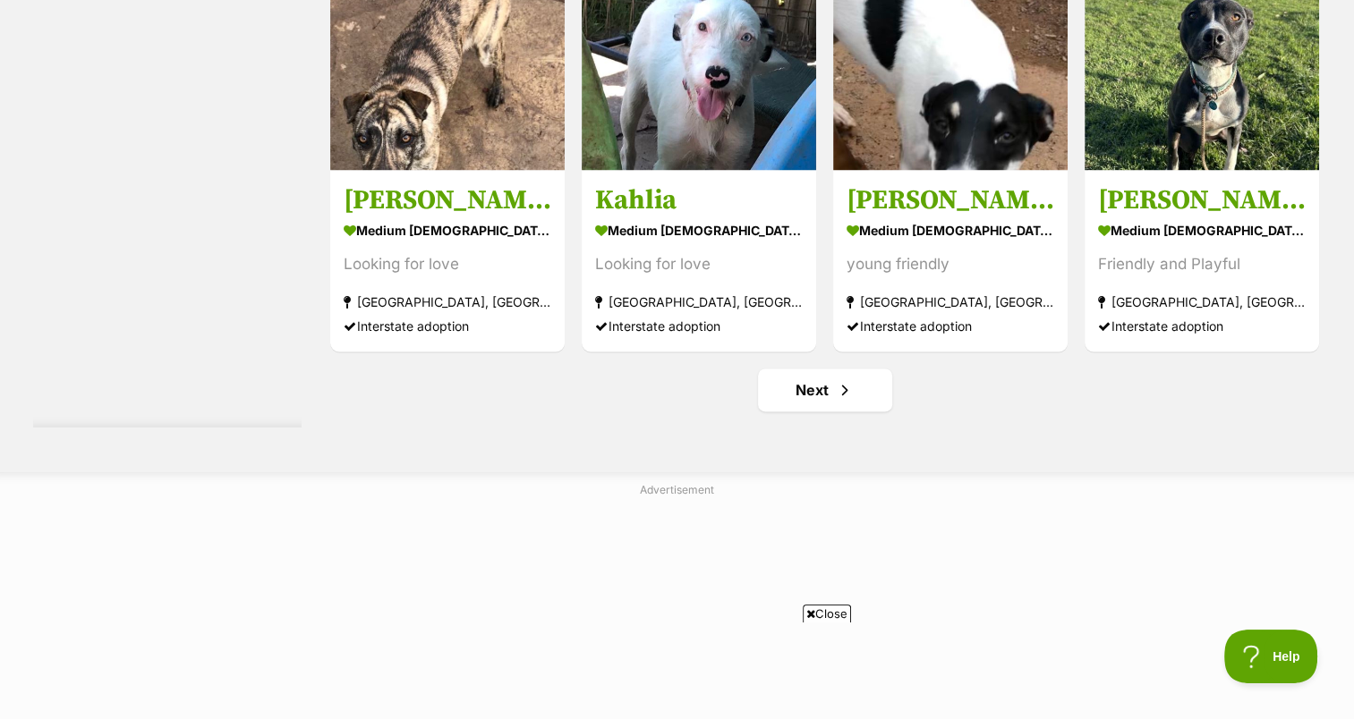
scroll to position [9520, 0]
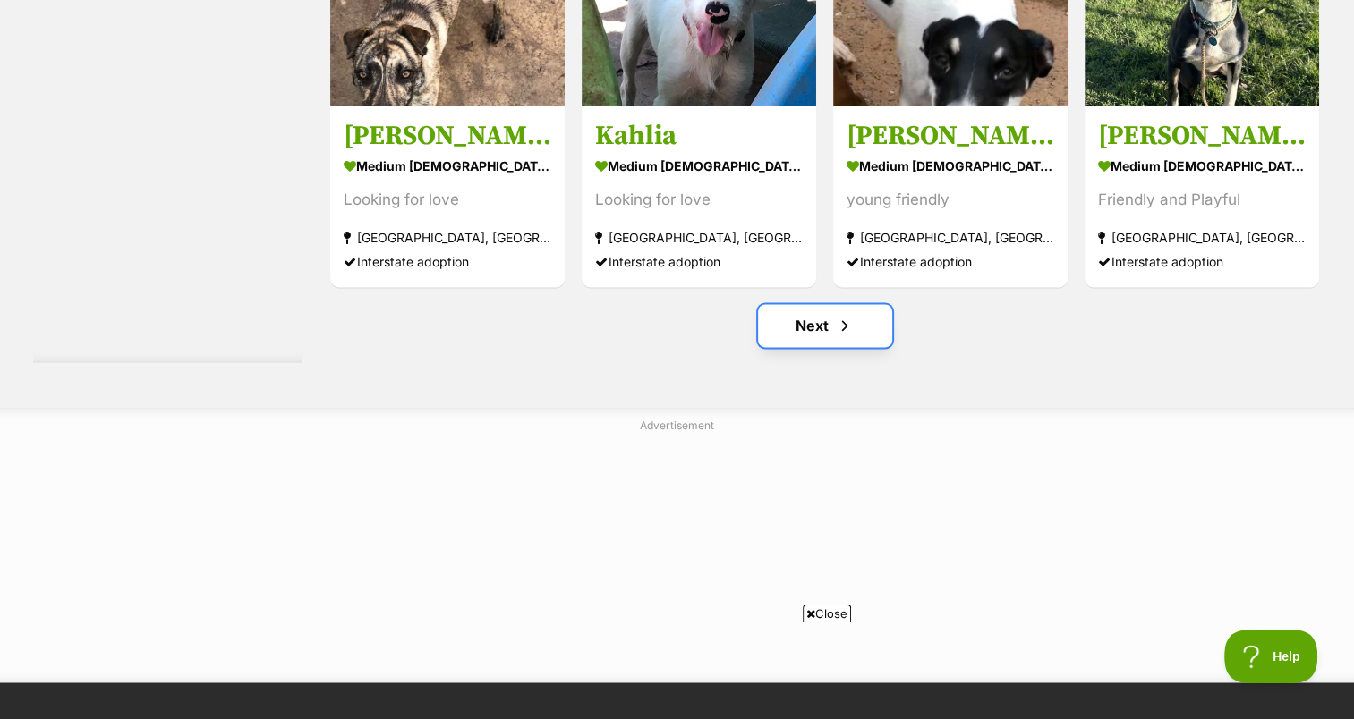
click at [812, 304] on link "Next" at bounding box center [825, 325] width 134 height 43
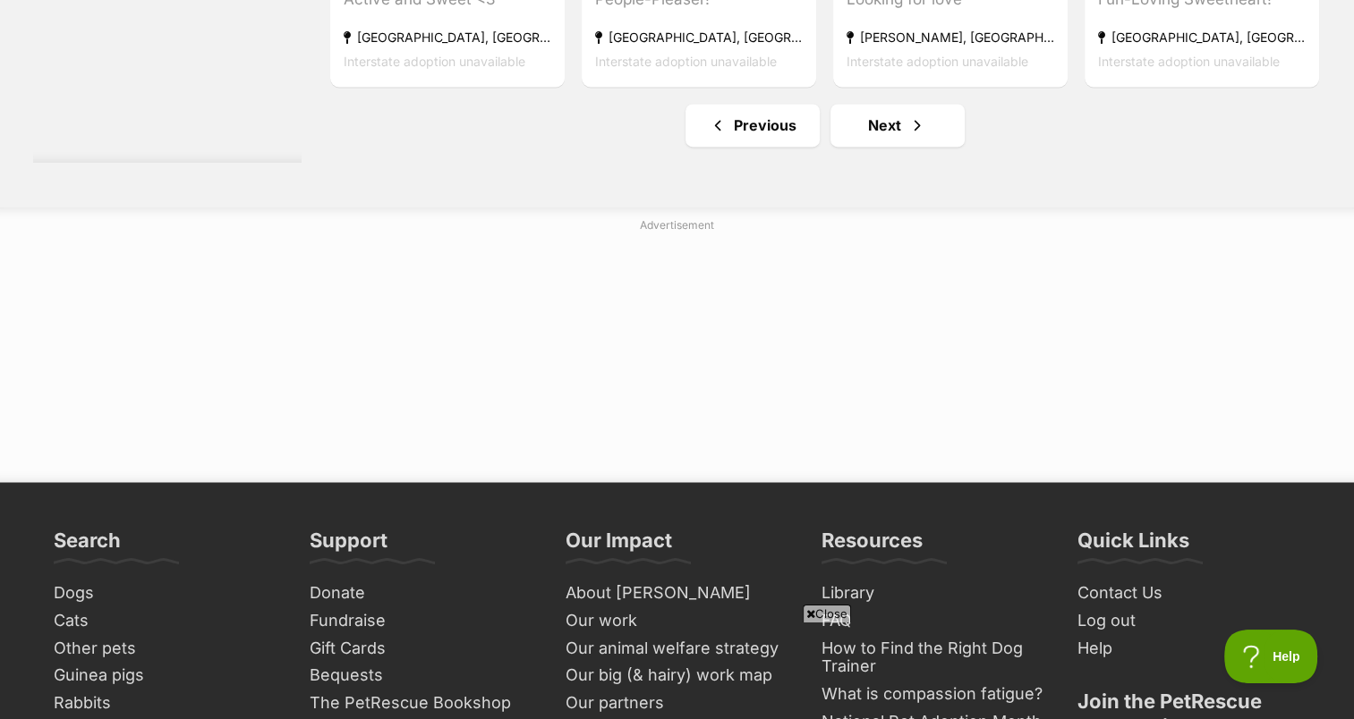
scroll to position [9735, 0]
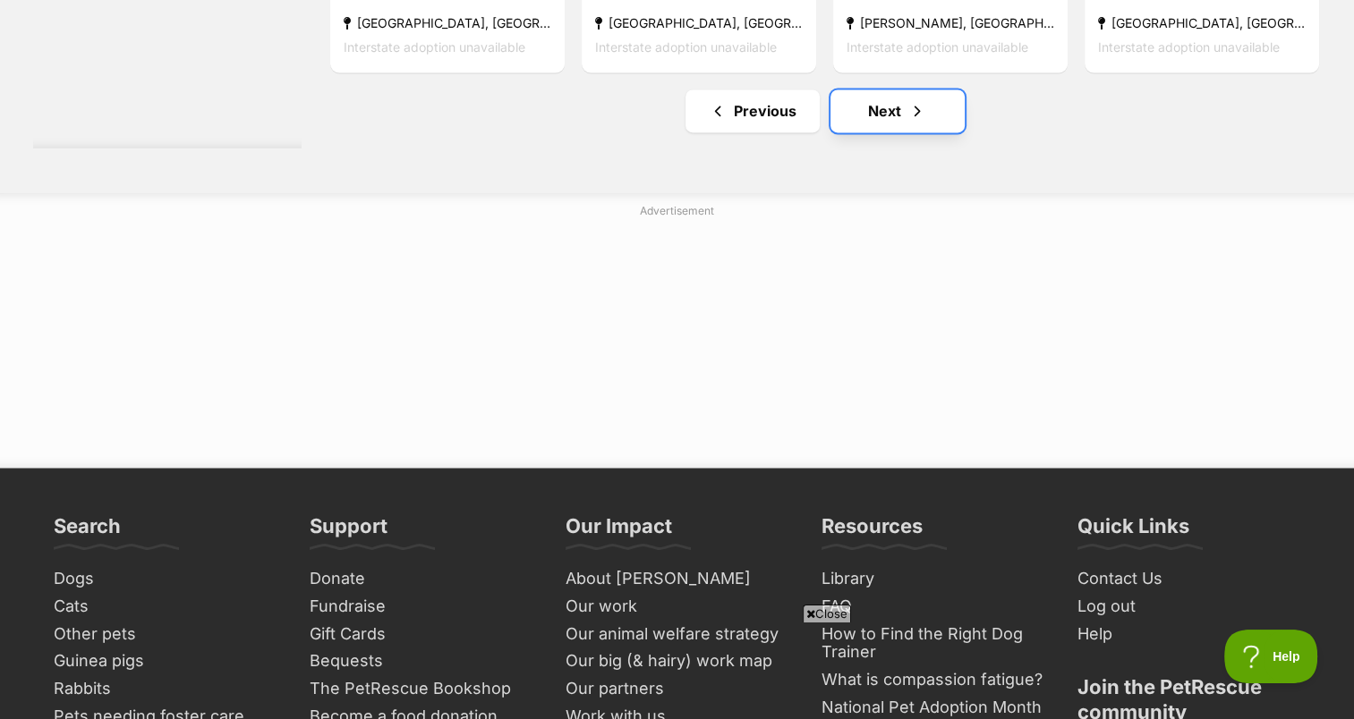
click at [863, 89] on link "Next" at bounding box center [897, 110] width 134 height 43
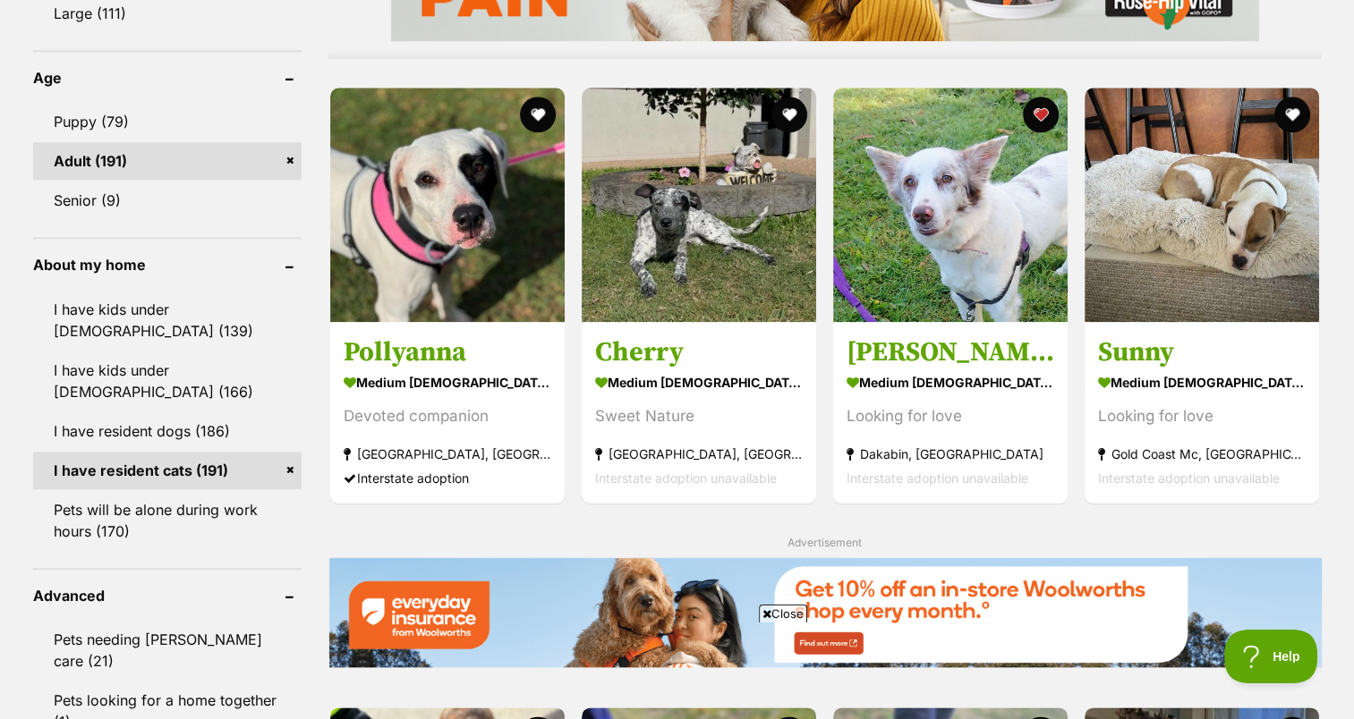
scroll to position [1861, 0]
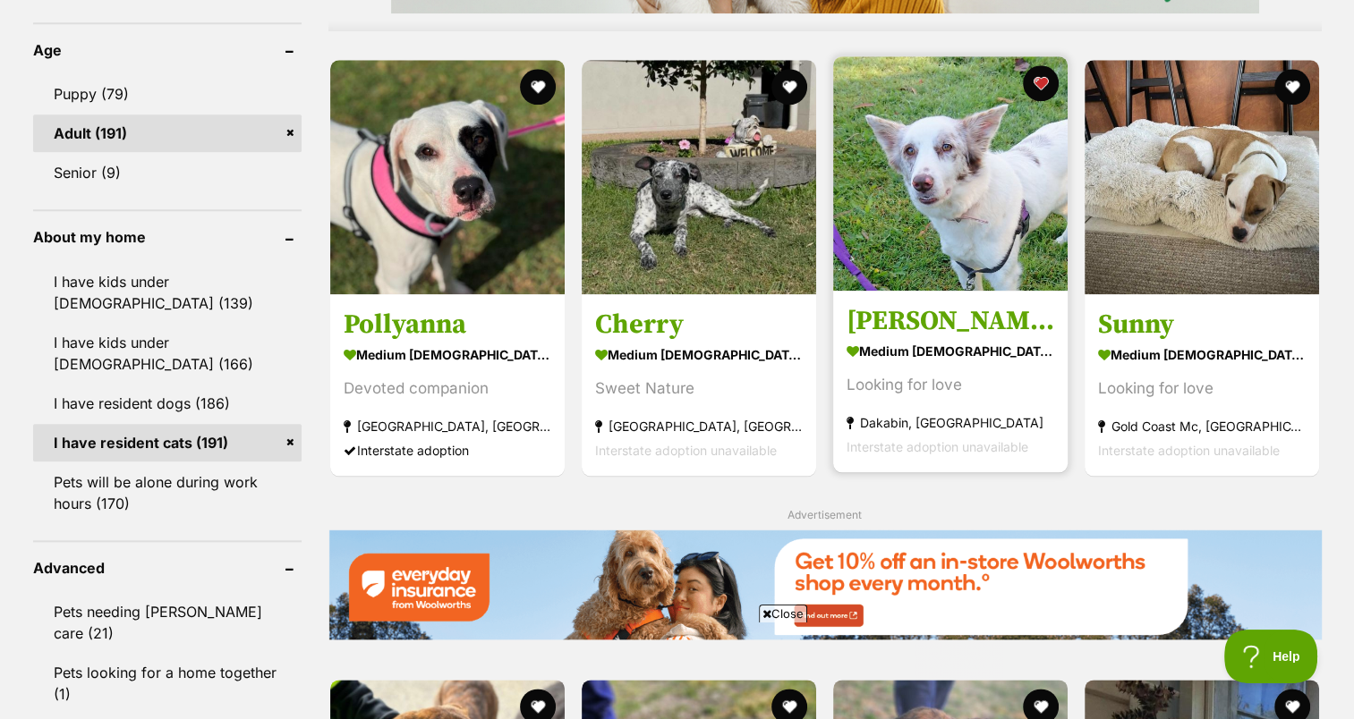
click at [895, 304] on h3 "[PERSON_NAME]" at bounding box center [950, 321] width 208 height 34
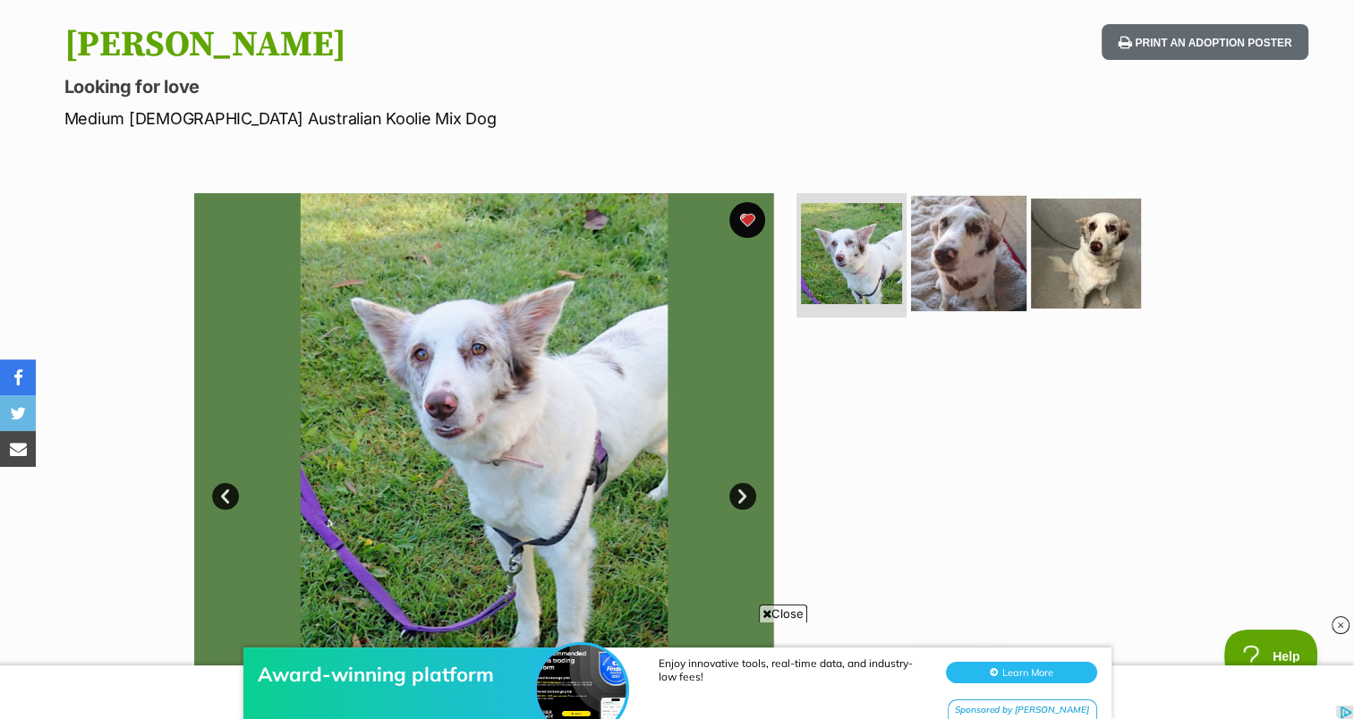
click at [952, 256] on img at bounding box center [968, 252] width 115 height 115
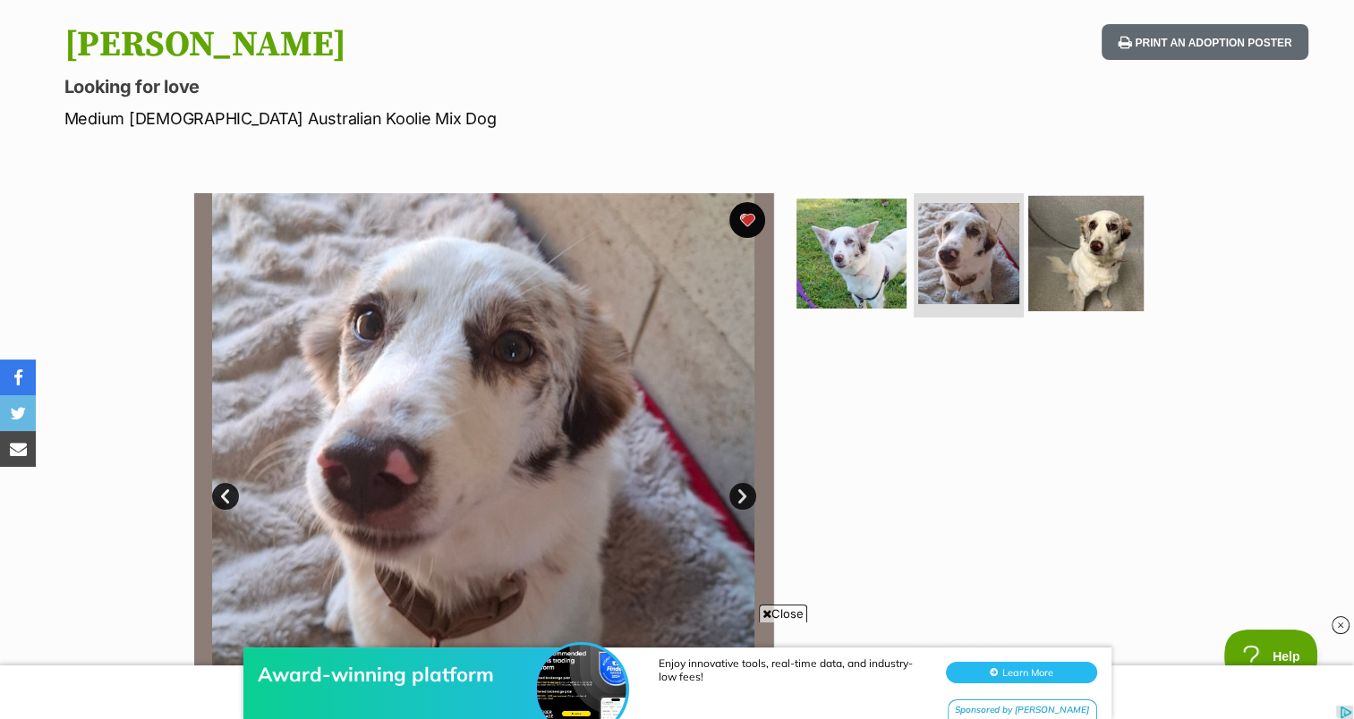
click at [1083, 233] on img at bounding box center [1085, 252] width 115 height 115
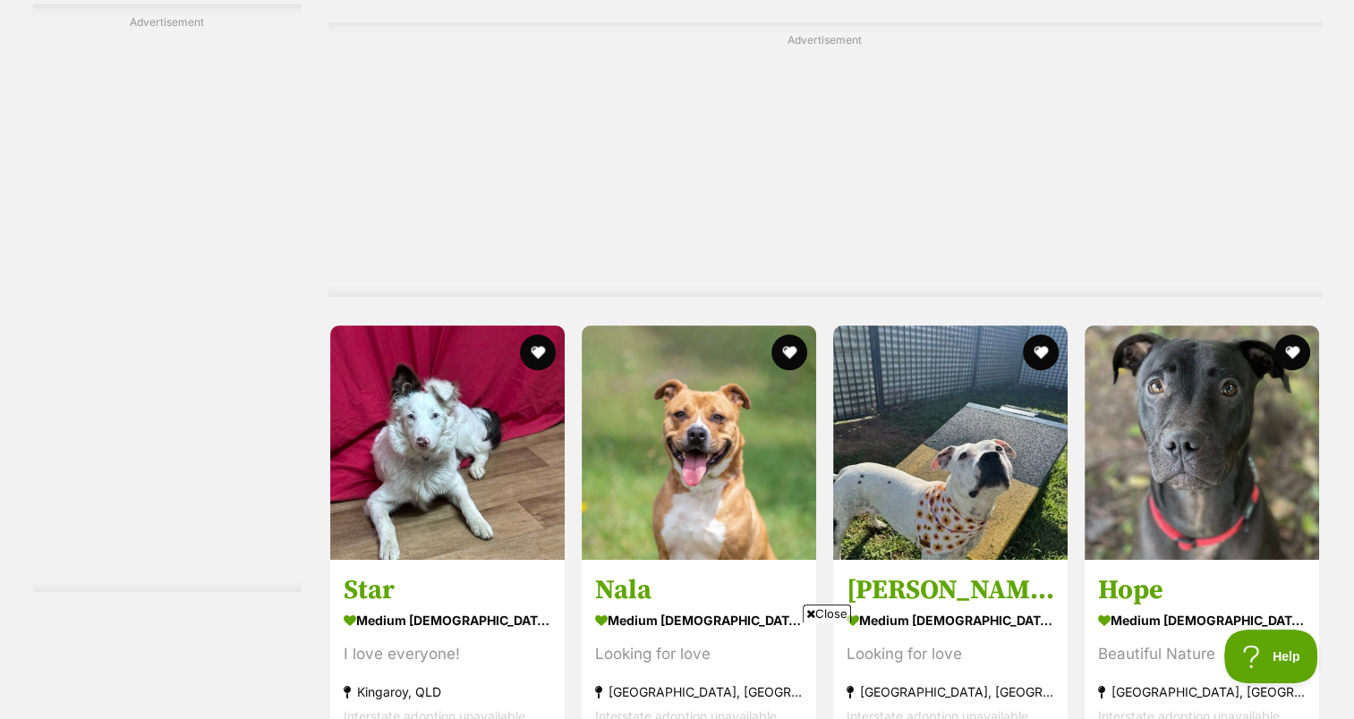
scroll to position [7301, 0]
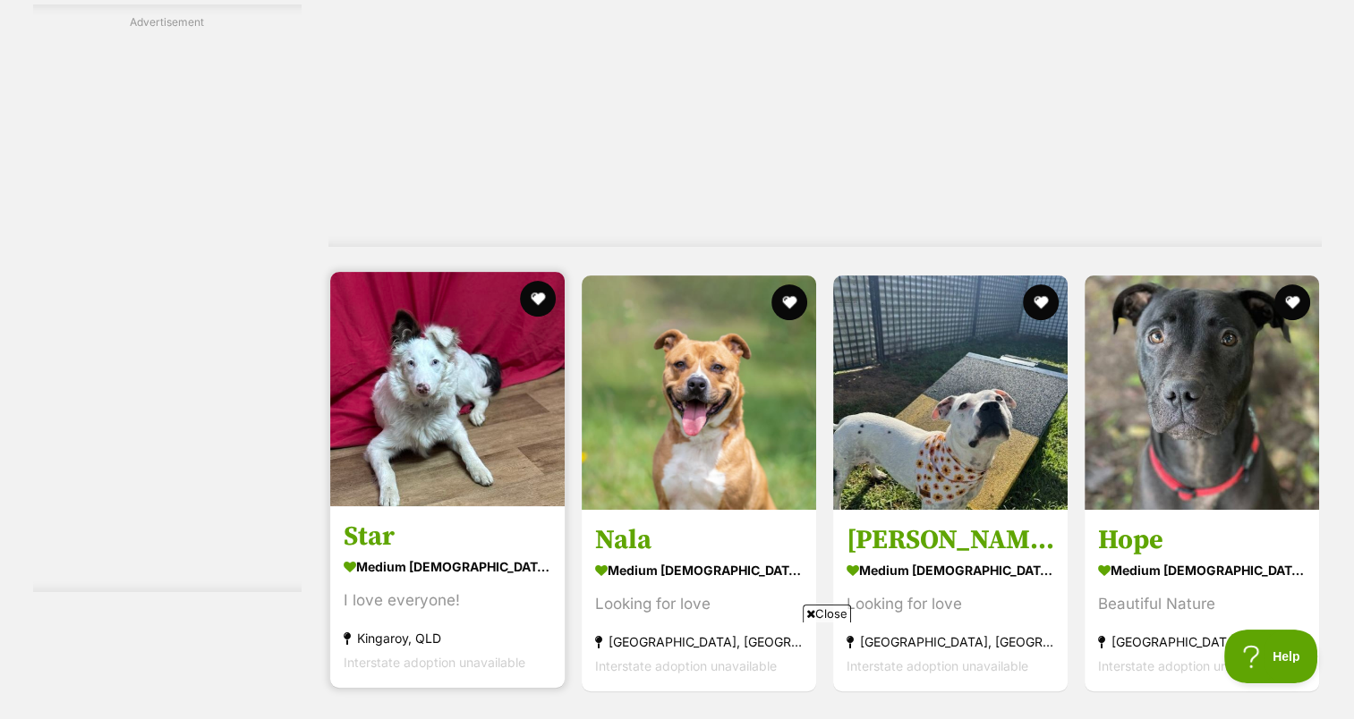
click at [417, 272] on img at bounding box center [447, 389] width 234 height 234
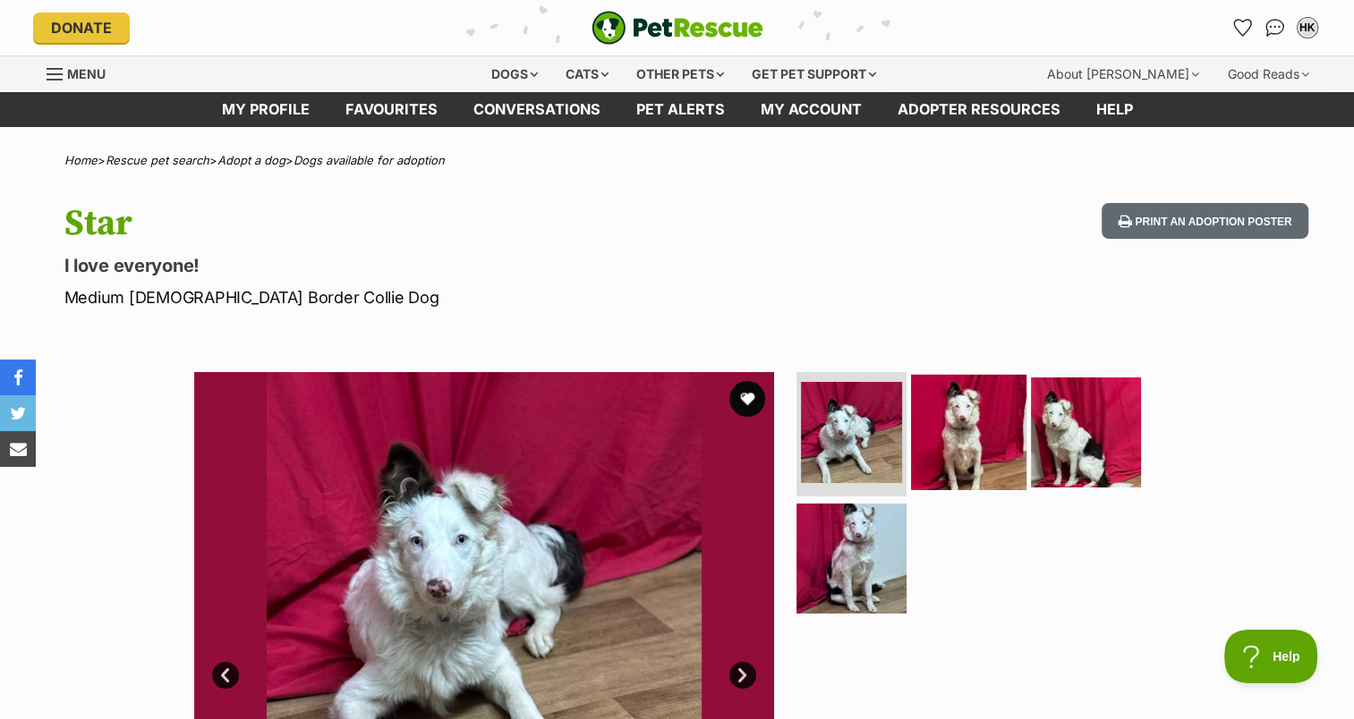
click at [962, 429] on img at bounding box center [968, 431] width 115 height 115
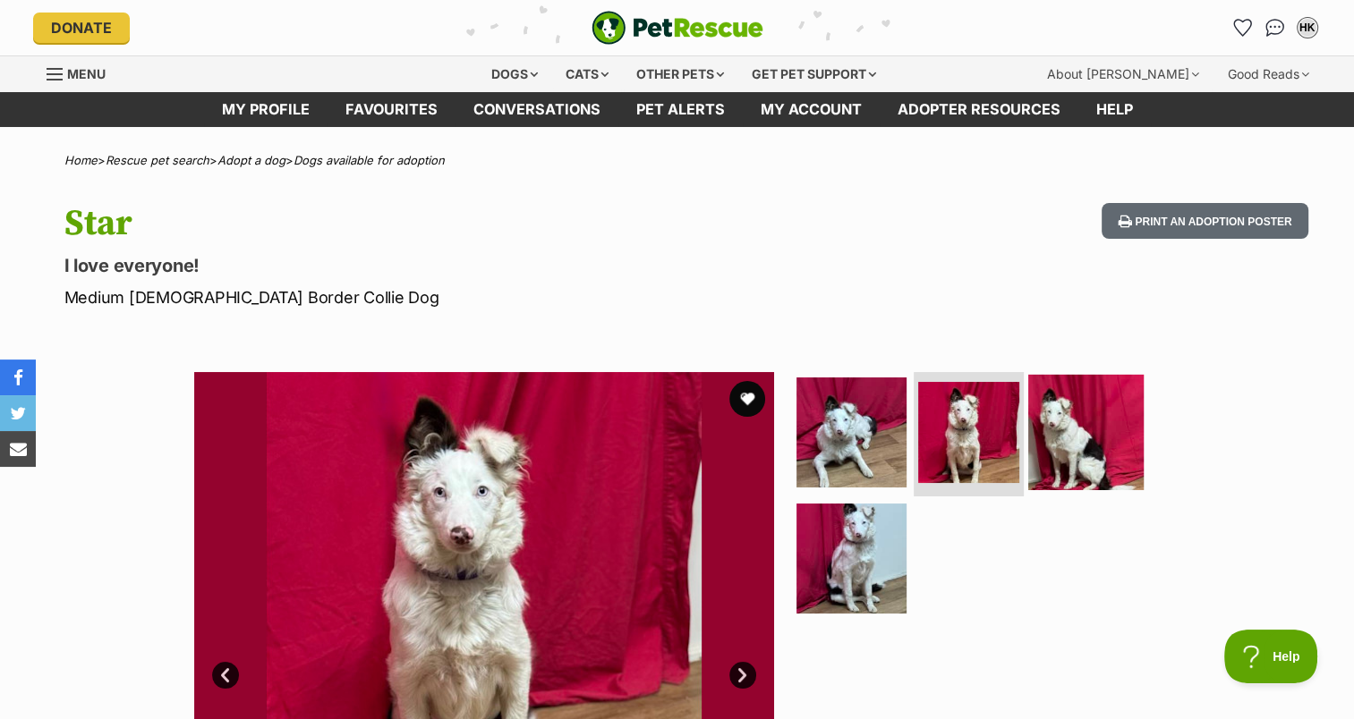
click at [1064, 429] on img at bounding box center [1085, 431] width 115 height 115
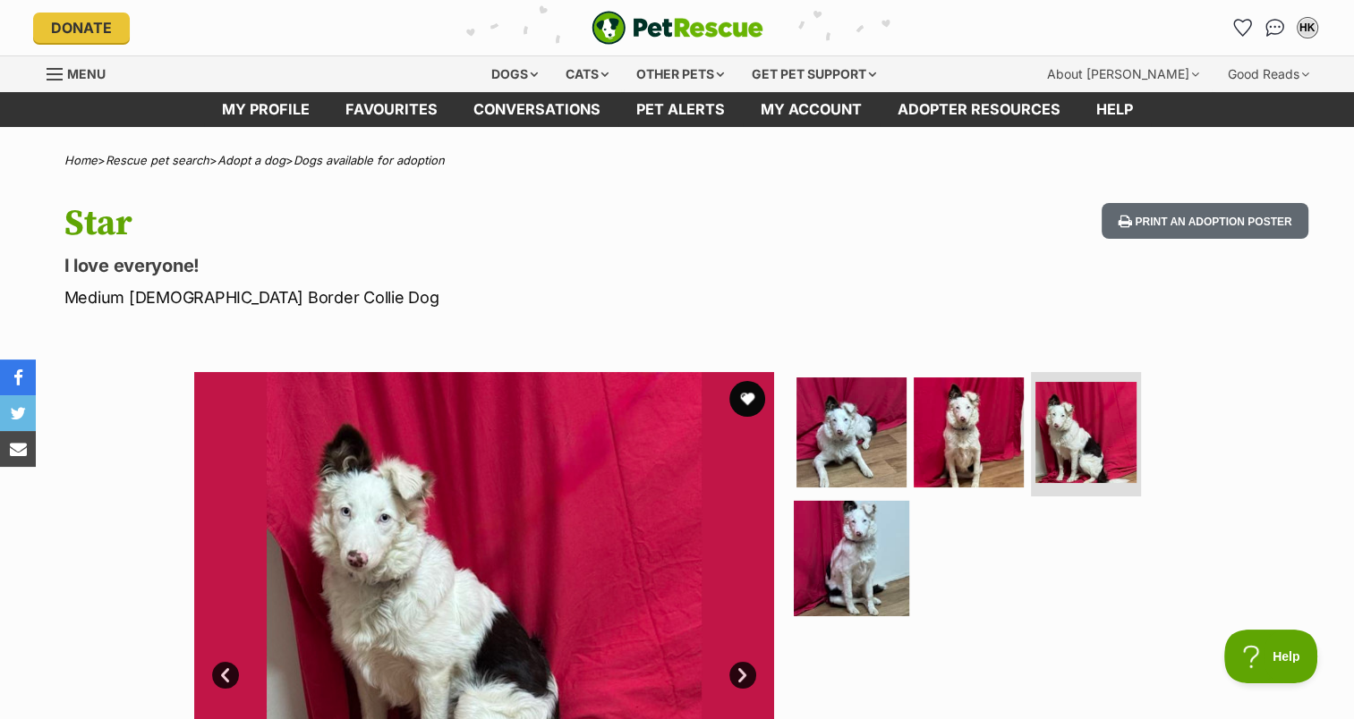
click at [834, 565] on img at bounding box center [851, 558] width 115 height 115
